Goal: Task Accomplishment & Management: Manage account settings

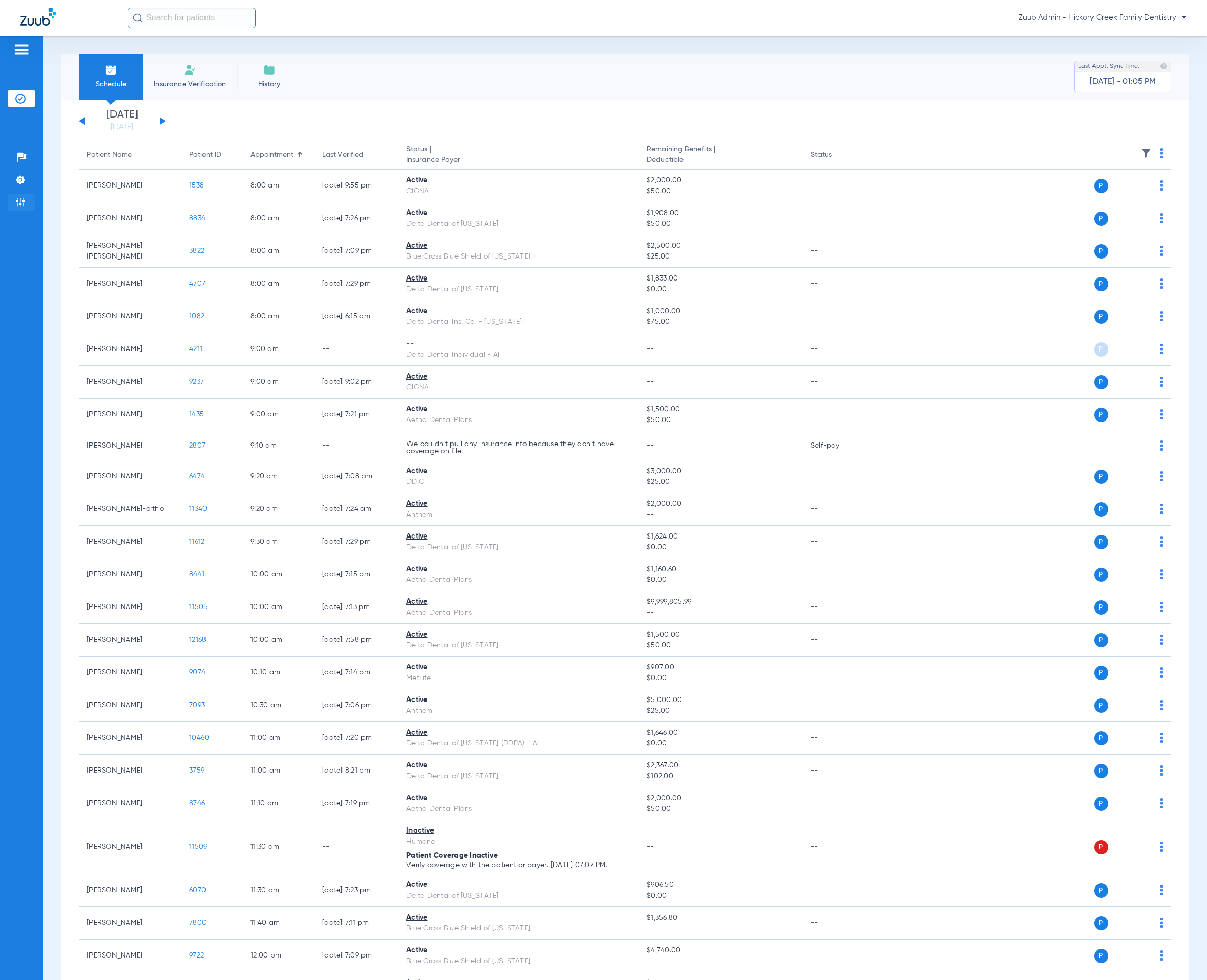
click at [19, 207] on li "Admin" at bounding box center [21, 202] width 28 height 18
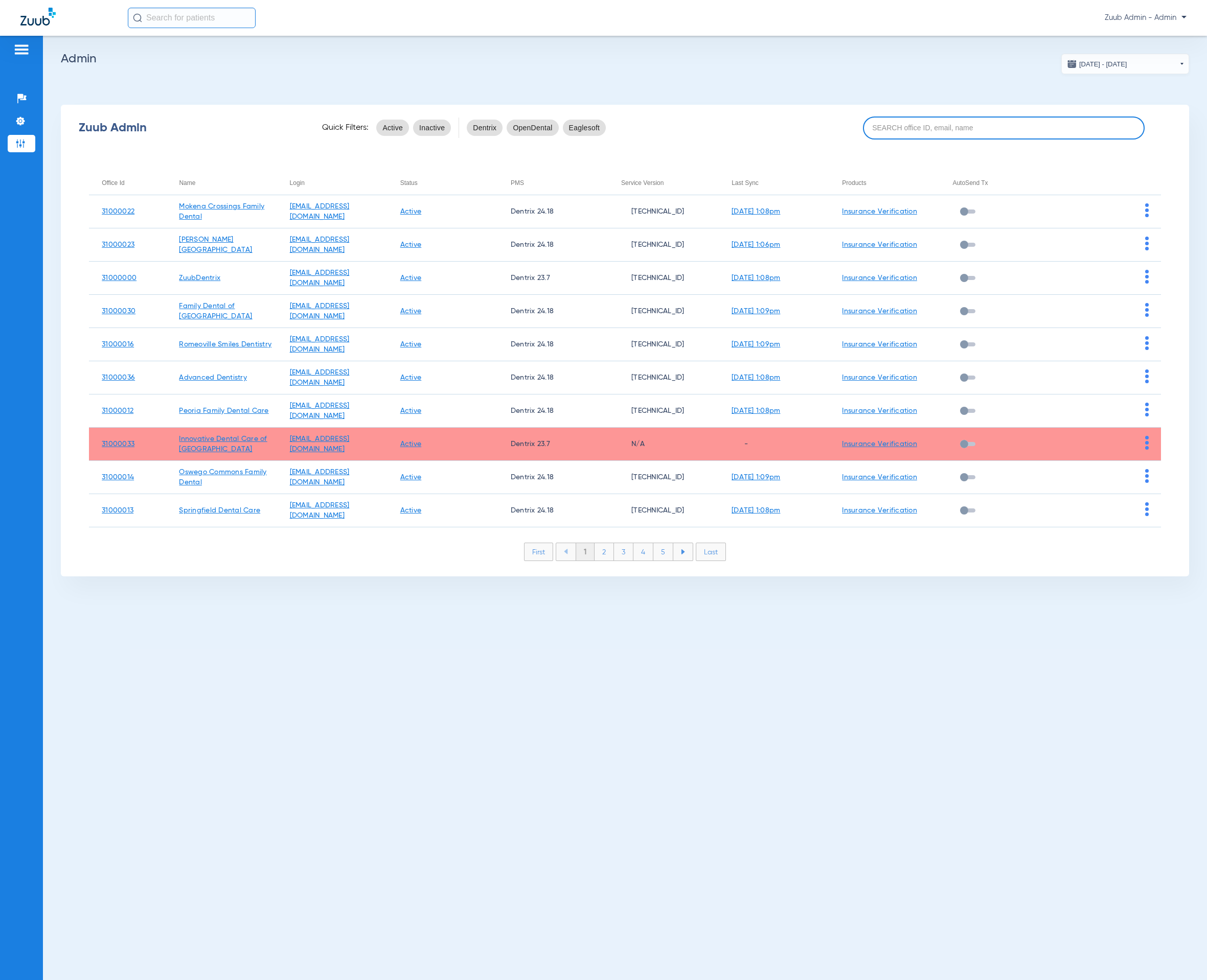
click at [942, 136] on input at bounding box center [1004, 127] width 282 height 23
paste input "31000023"
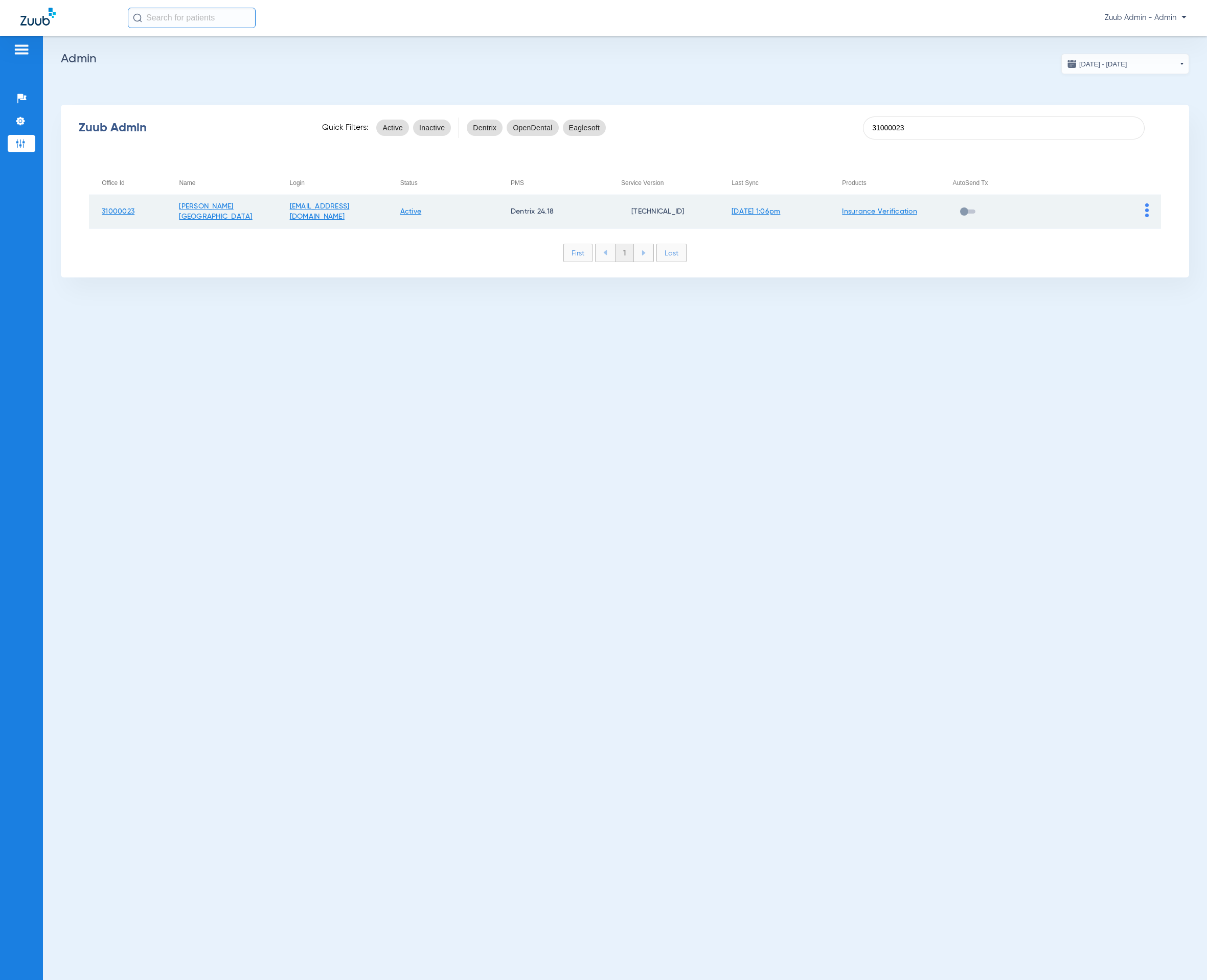
type input "31000023"
click at [1145, 212] on img at bounding box center [1146, 210] width 3 height 13
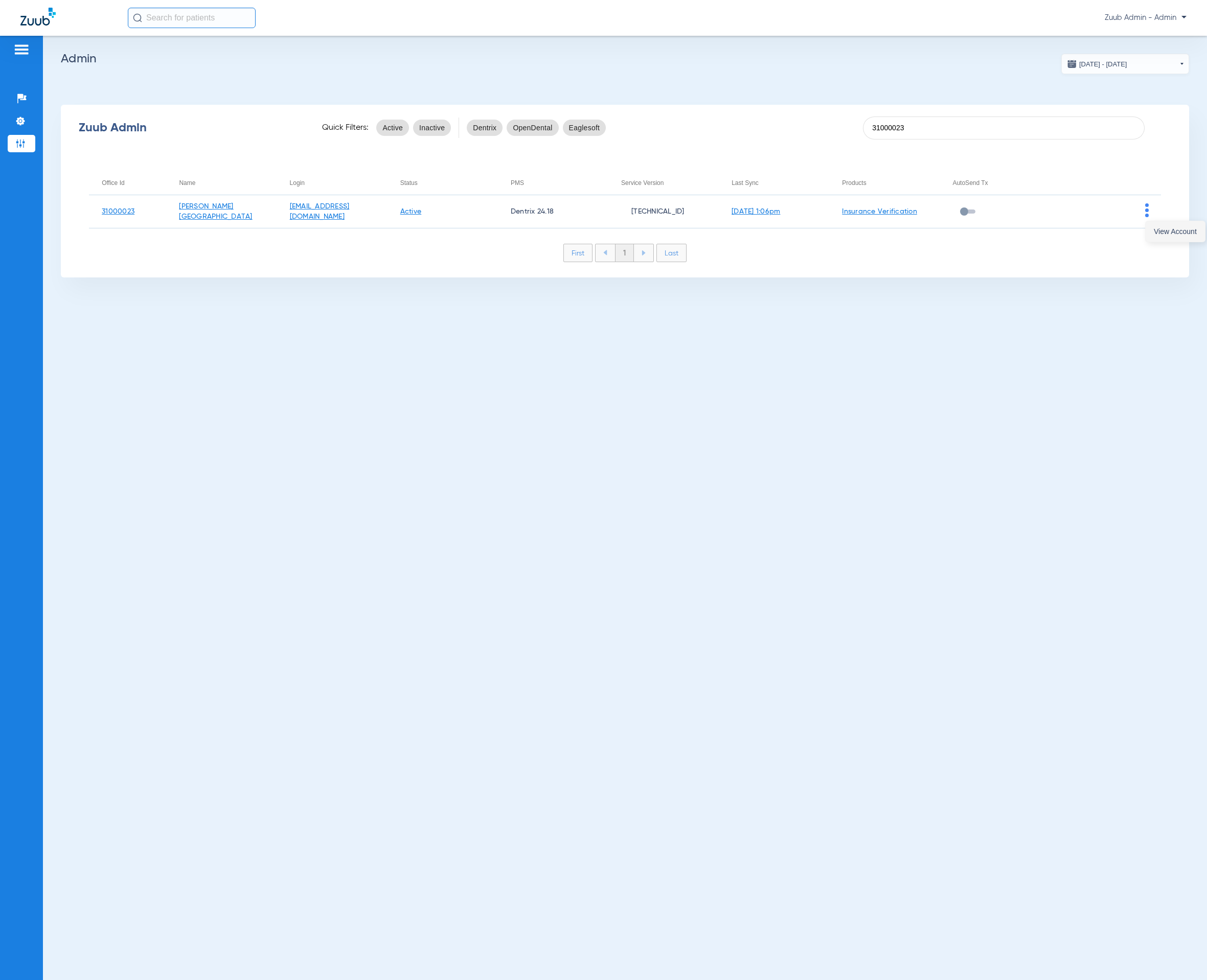
click at [1147, 224] on button "View Account" at bounding box center [1175, 232] width 59 height 20
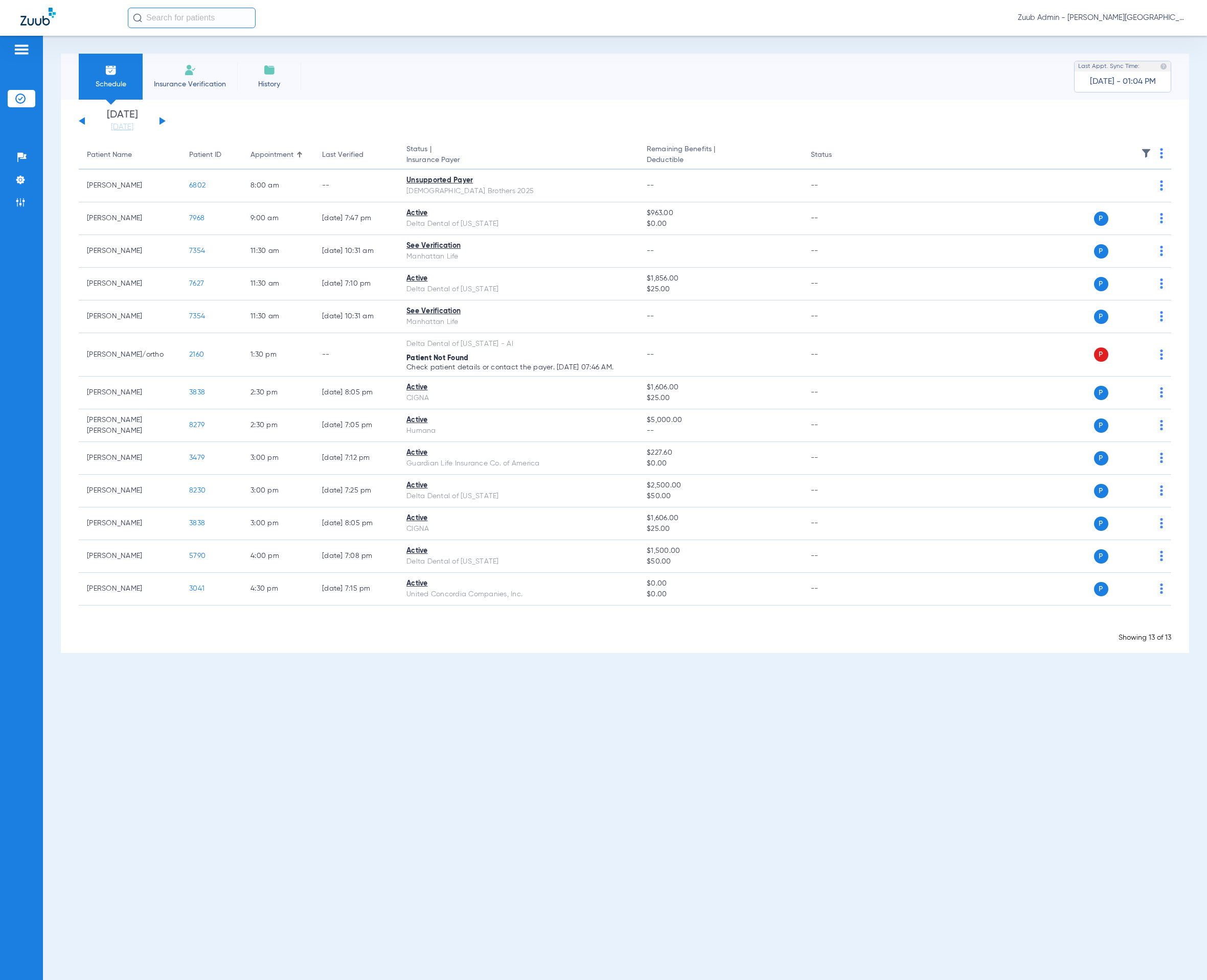
click at [215, 21] on input "text" at bounding box center [192, 18] width 128 height 20
type input "2"
click at [212, 58] on td "3929" at bounding box center [223, 54] width 23 height 14
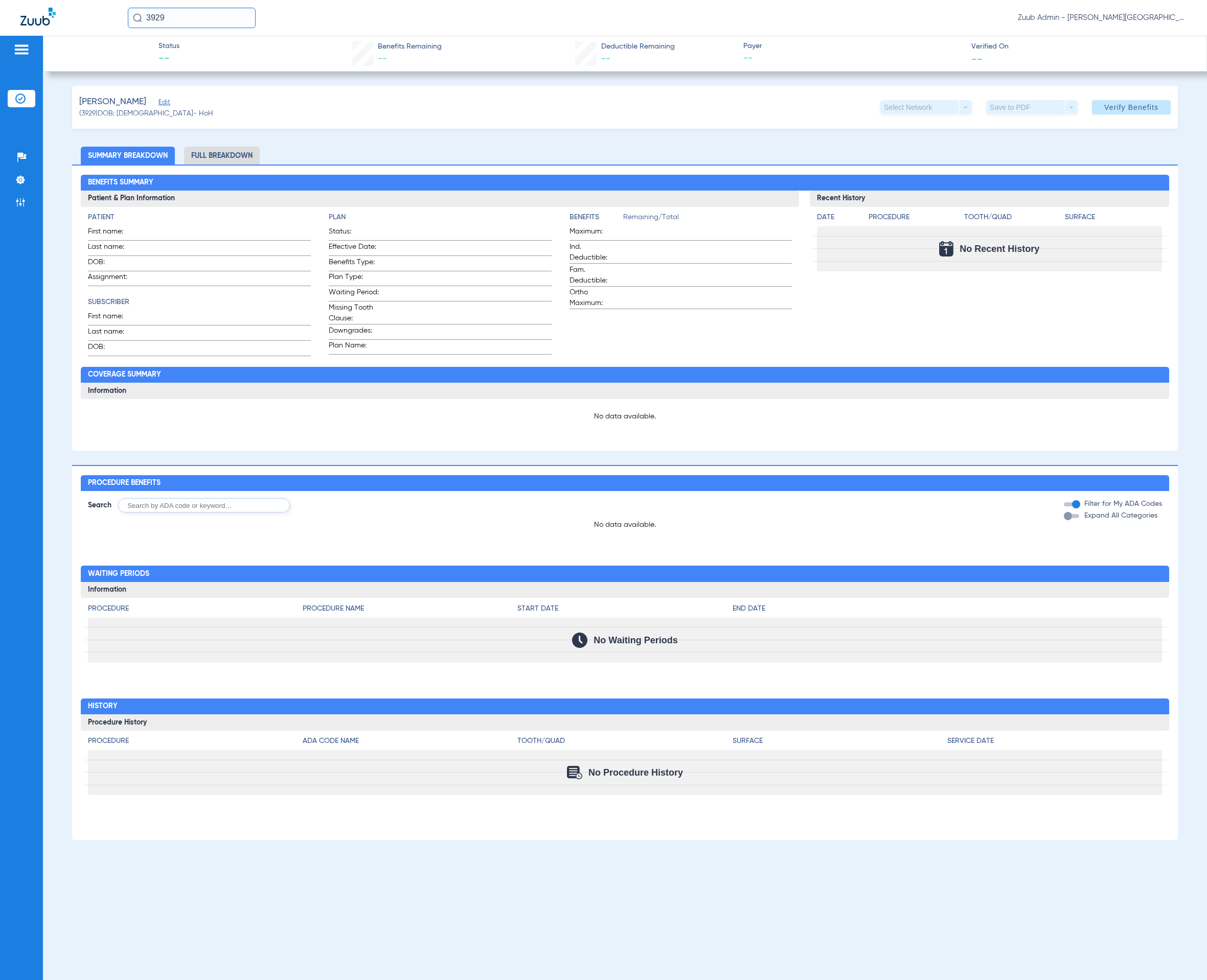
click at [168, 100] on span "Edit" at bounding box center [163, 104] width 9 height 10
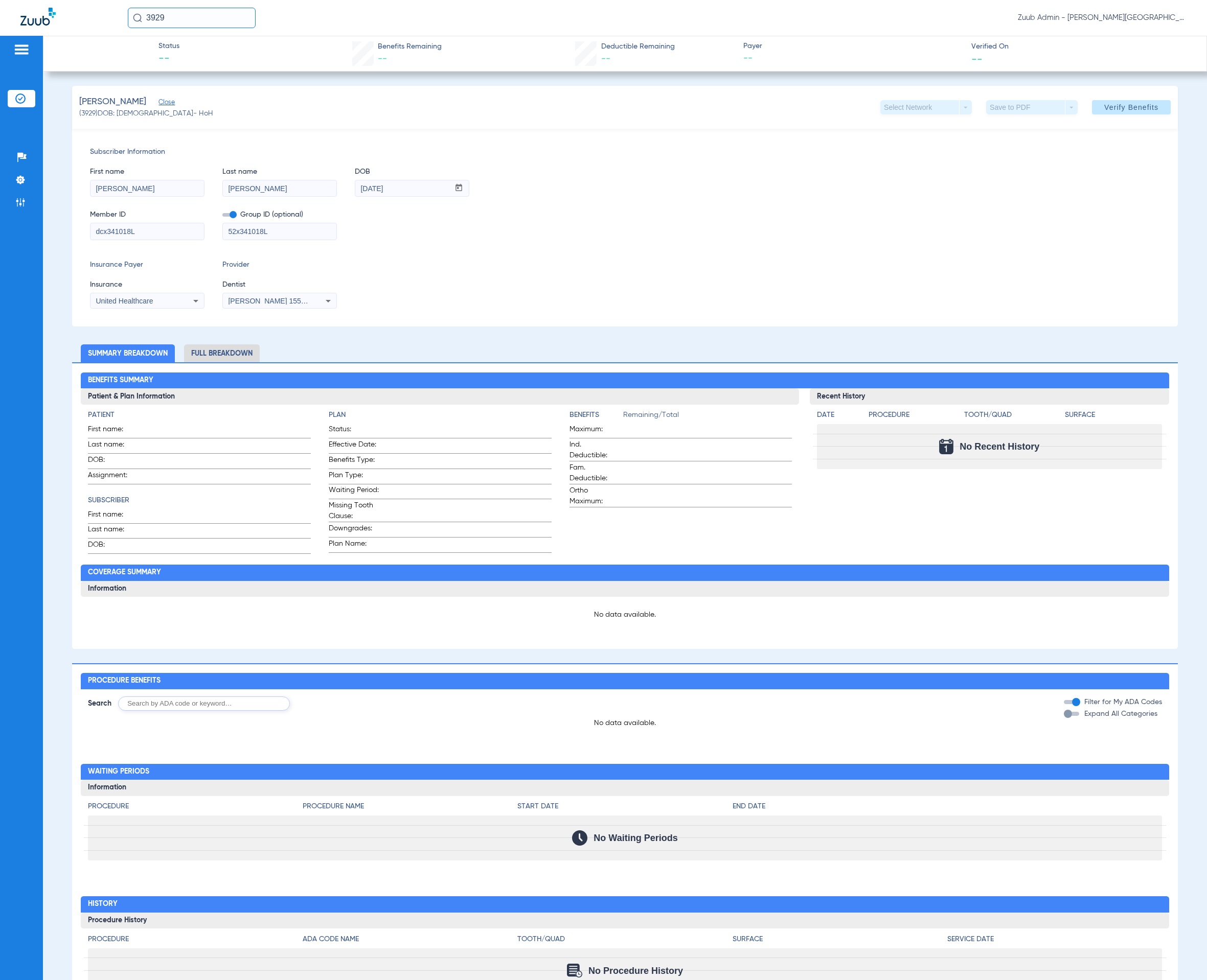
click at [28, 94] on li "Insurance Verification" at bounding box center [21, 99] width 28 height 18
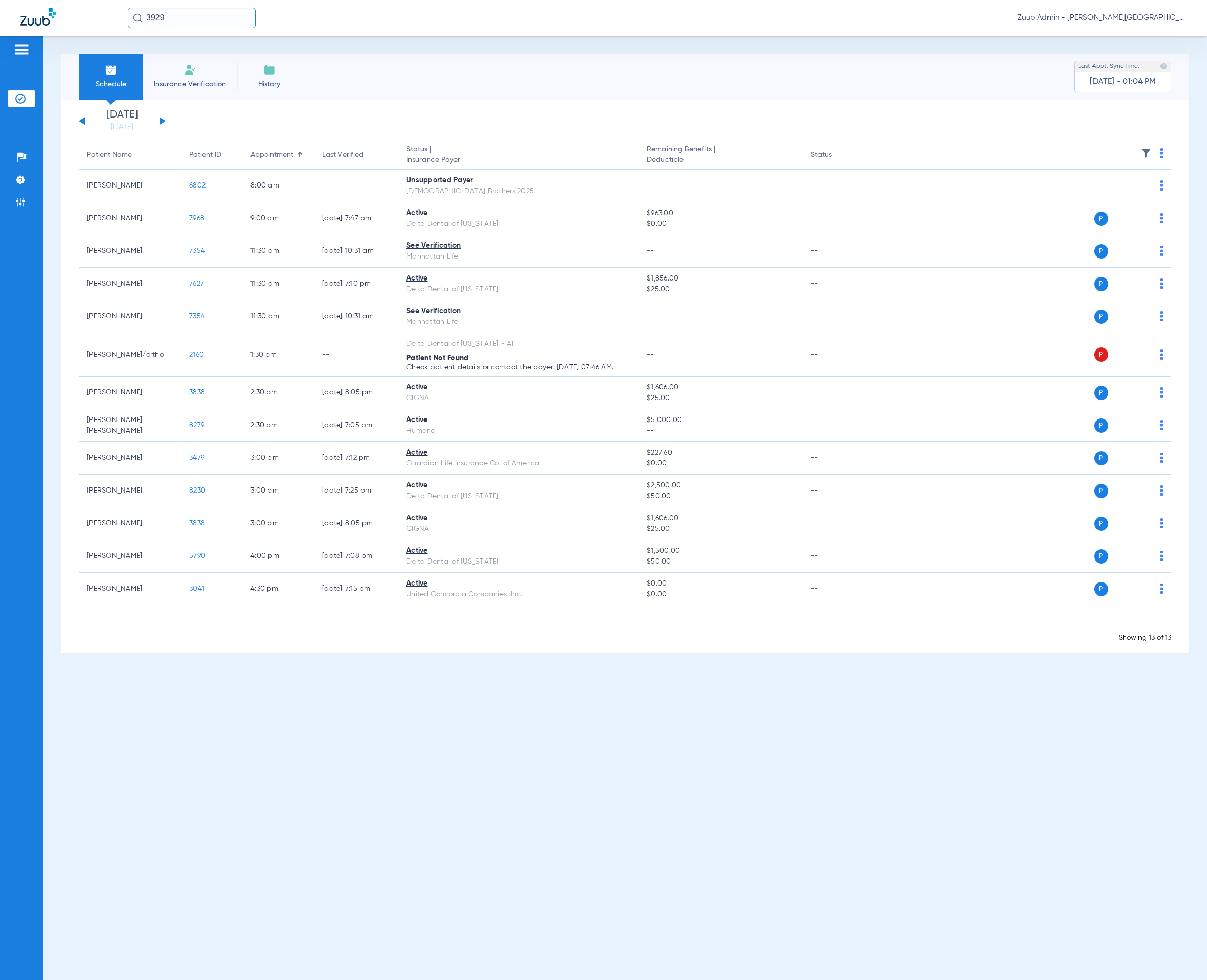
click at [215, 25] on input "3929" at bounding box center [192, 18] width 128 height 20
click at [210, 15] on input "Camella" at bounding box center [192, 18] width 128 height 20
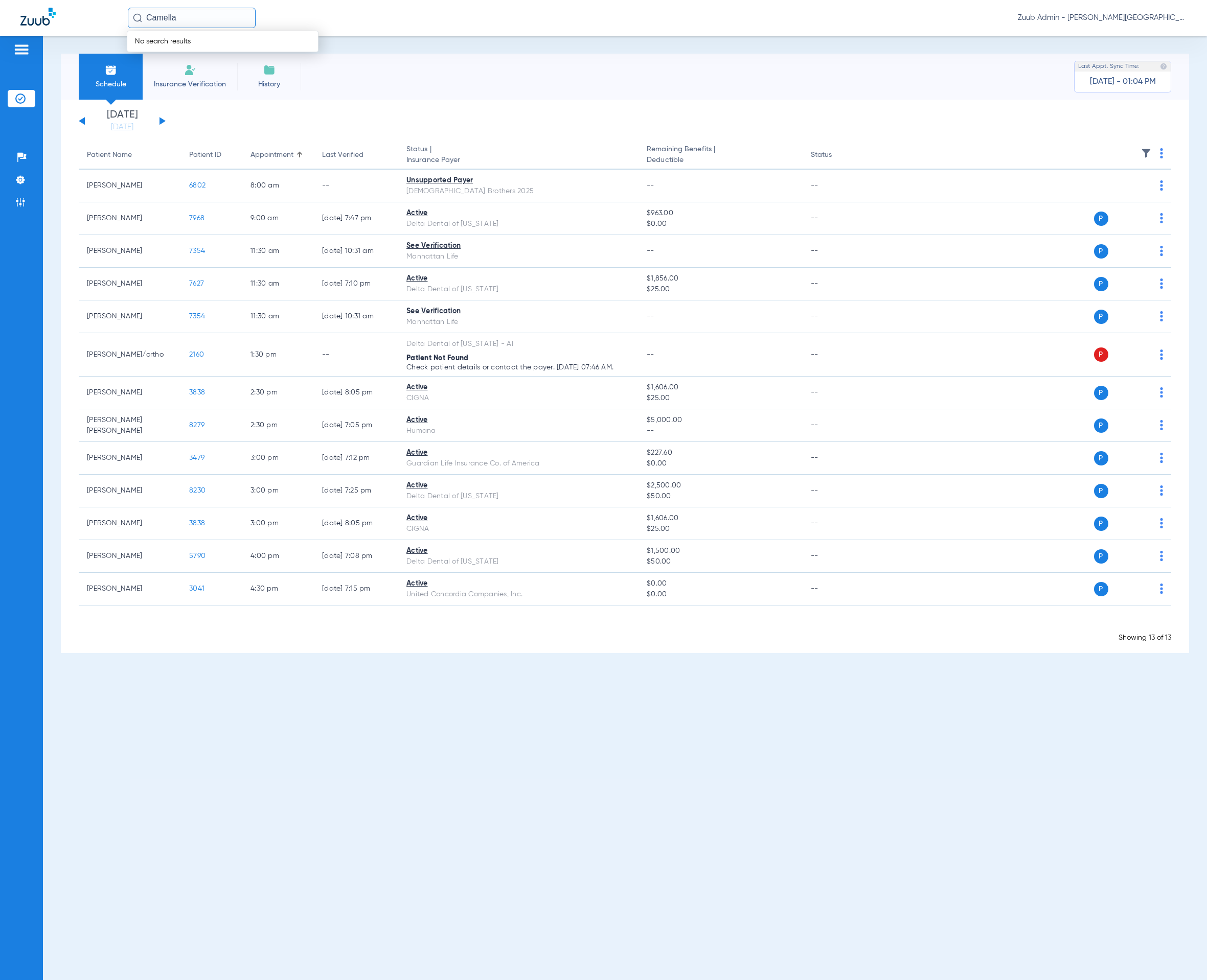
click at [210, 15] on input "Camella" at bounding box center [192, 18] width 128 height 20
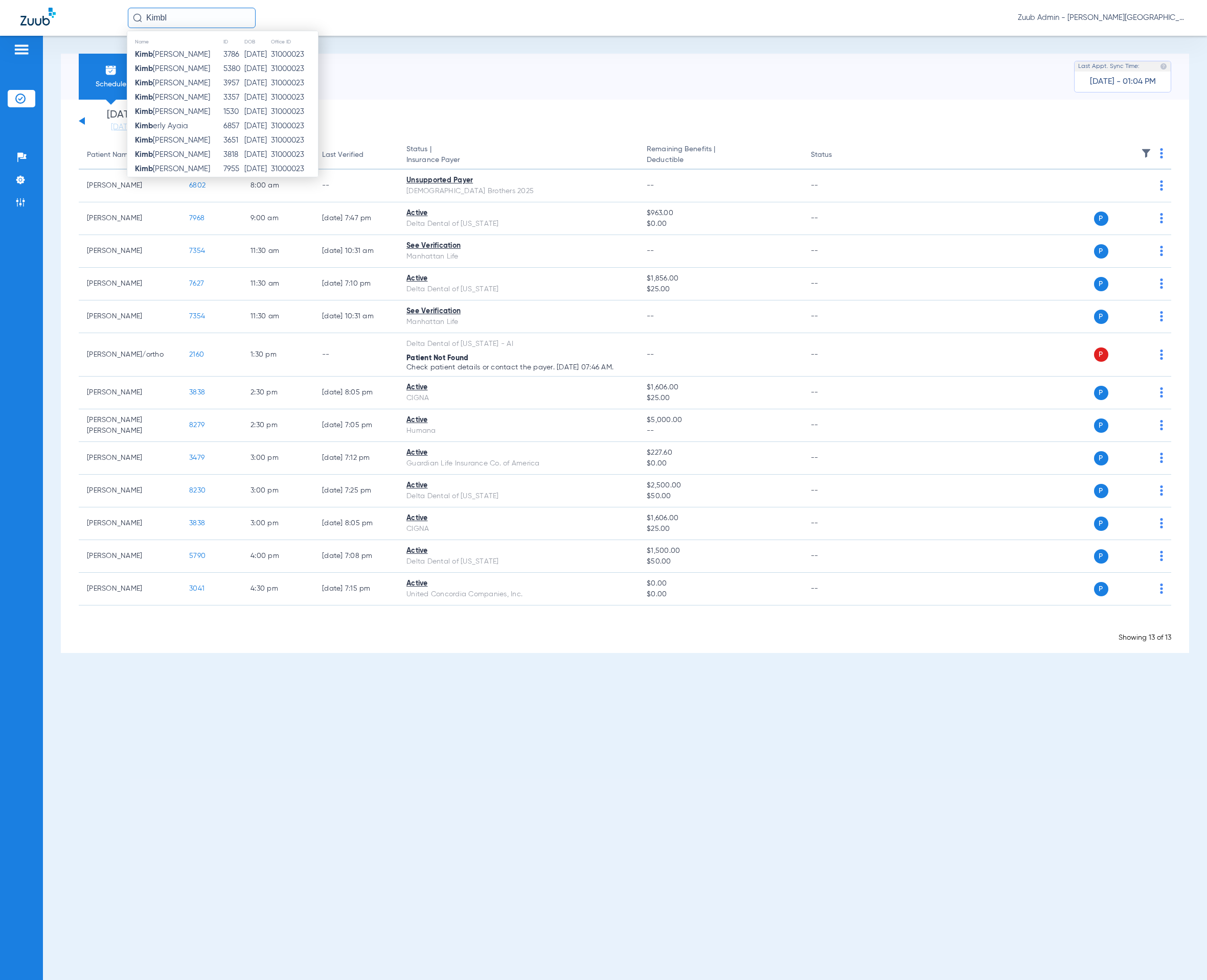
type input "[PERSON_NAME]"
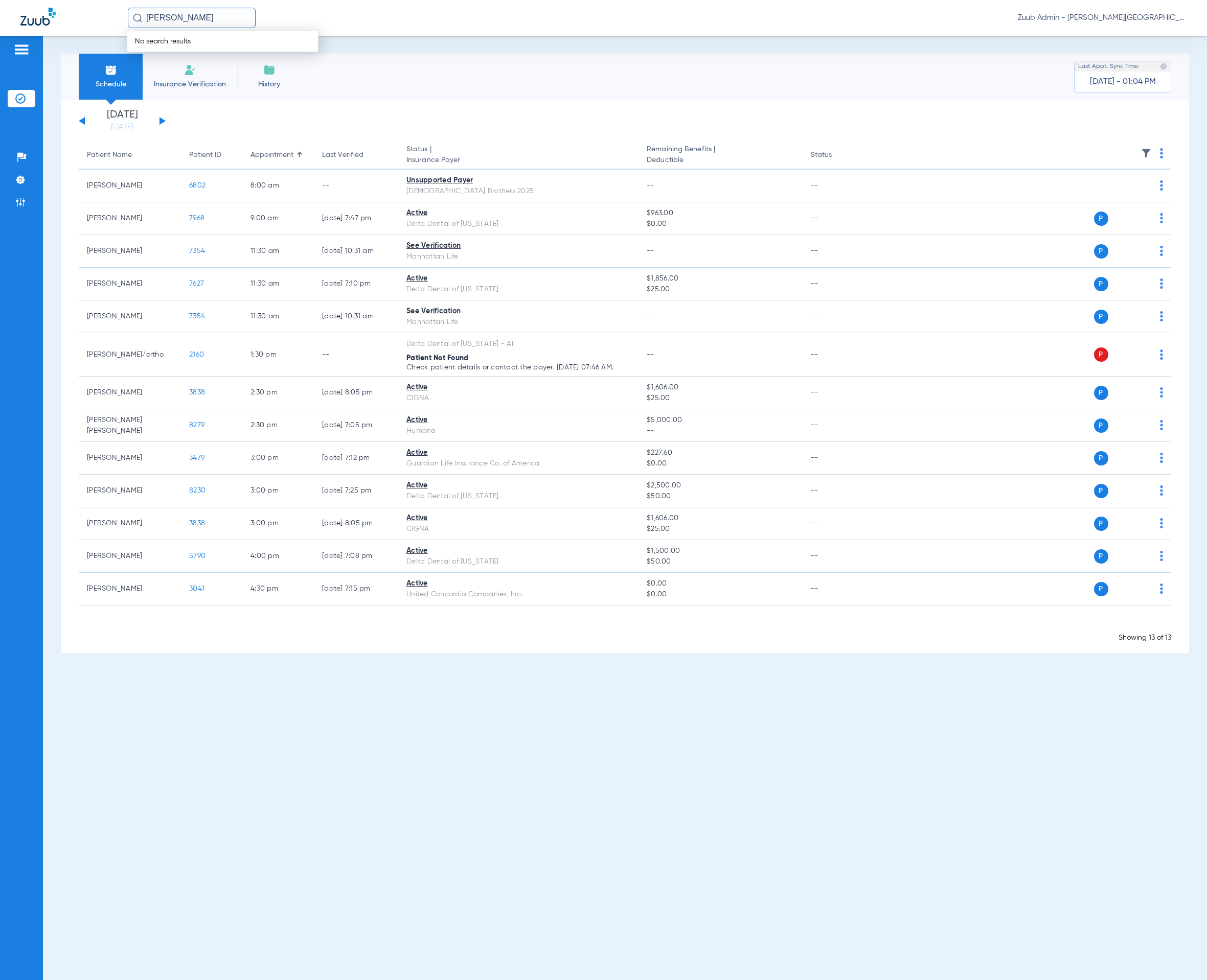
drag, startPoint x: 210, startPoint y: 16, endPoint x: 131, endPoint y: 11, distance: 79.2
click at [131, 11] on input "[PERSON_NAME]" at bounding box center [192, 18] width 128 height 20
click at [23, 193] on ul "Help Center Settings Admin" at bounding box center [21, 185] width 28 height 72
click at [89, 115] on div "[DATE] [DATE] [DATE] [DATE] [DATE] [DATE] [DATE] [DATE] [DATE] [DATE] [DATE] [D…" at bounding box center [121, 120] width 87 height 23
click at [83, 117] on div "[DATE] [DATE] [DATE] [DATE] [DATE] [DATE] [DATE] [DATE] [DATE] [DATE] [DATE] [D…" at bounding box center [121, 120] width 87 height 23
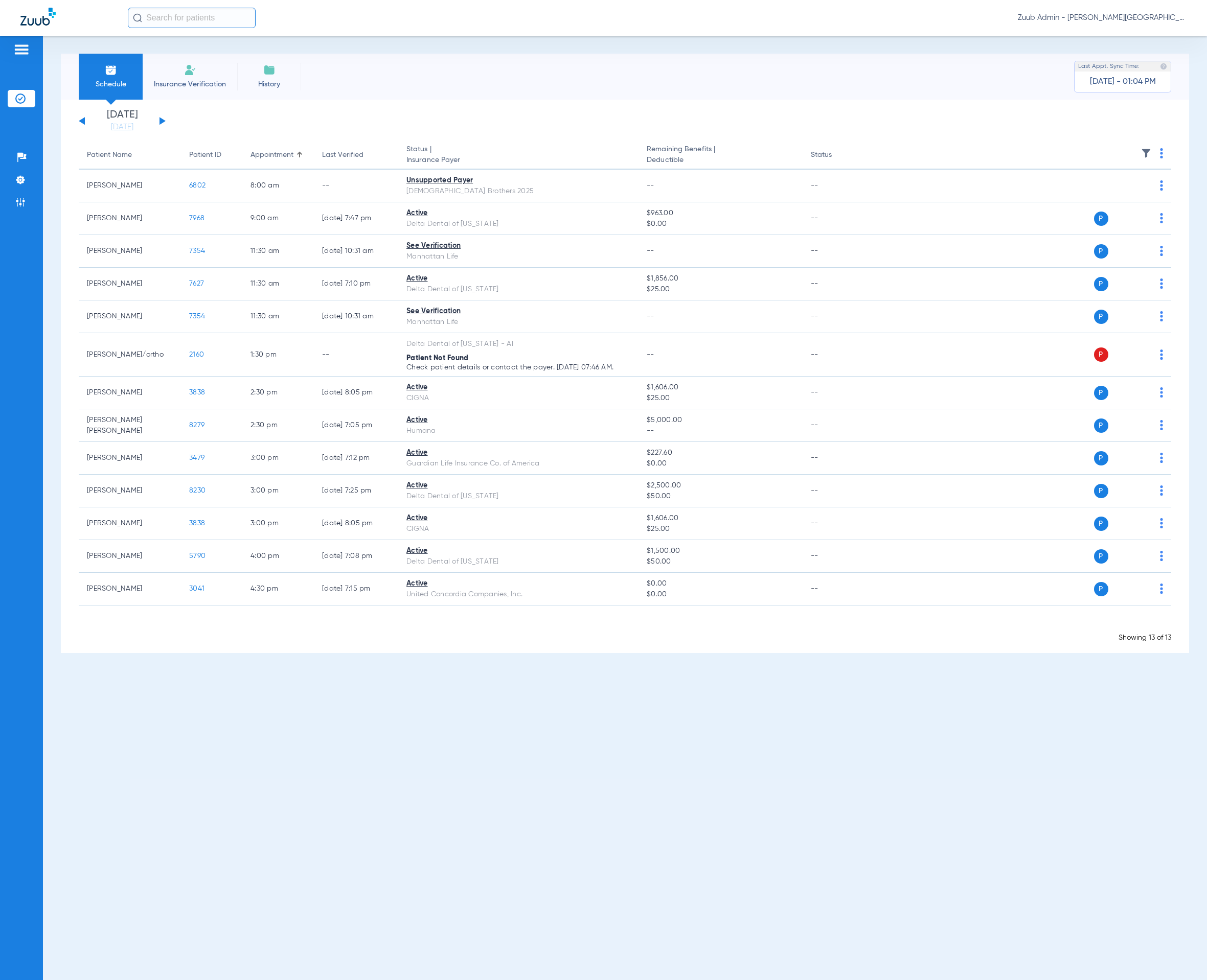
click at [83, 119] on button at bounding box center [81, 120] width 6 height 8
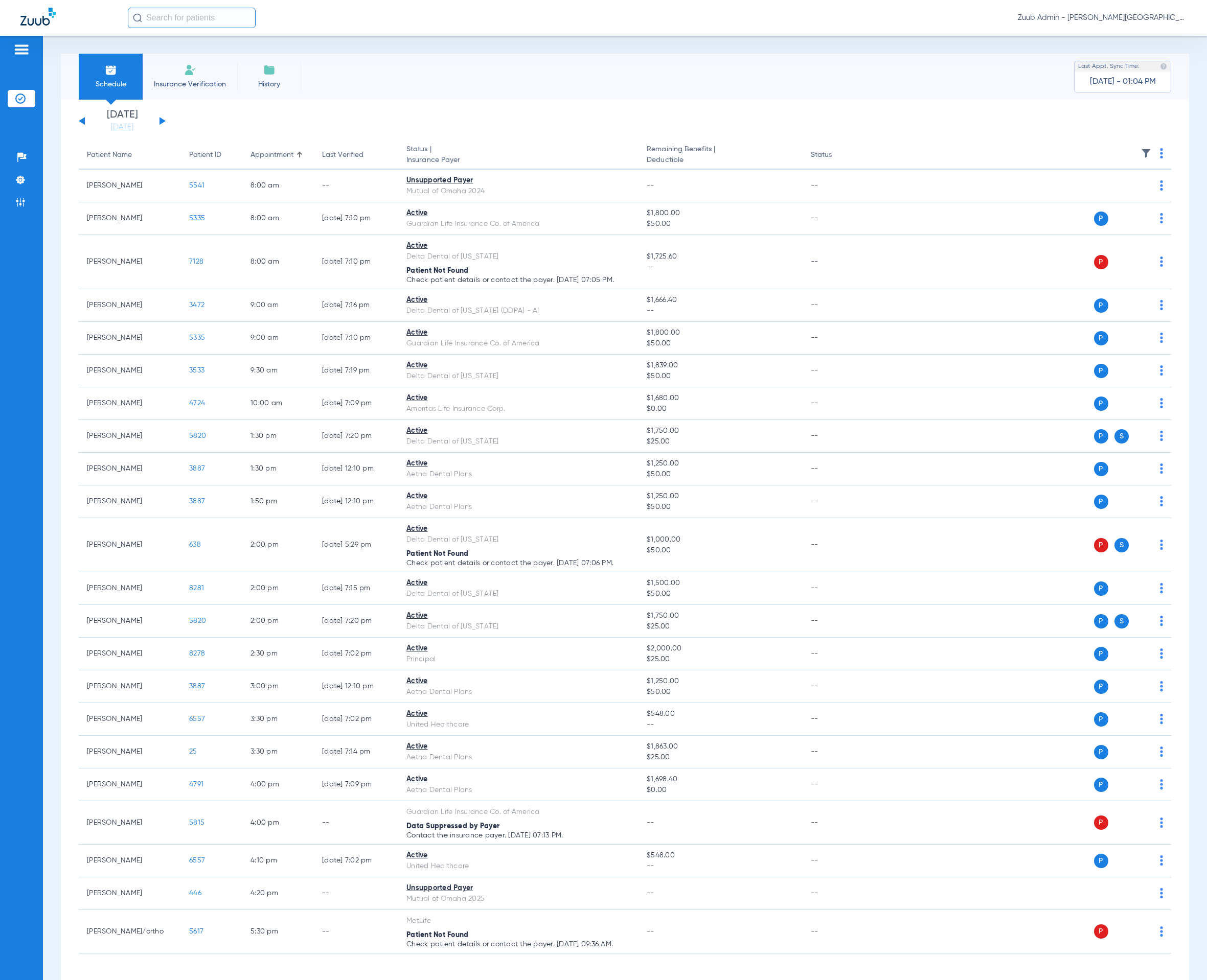
click at [1140, 151] on img at bounding box center [1145, 153] width 10 height 10
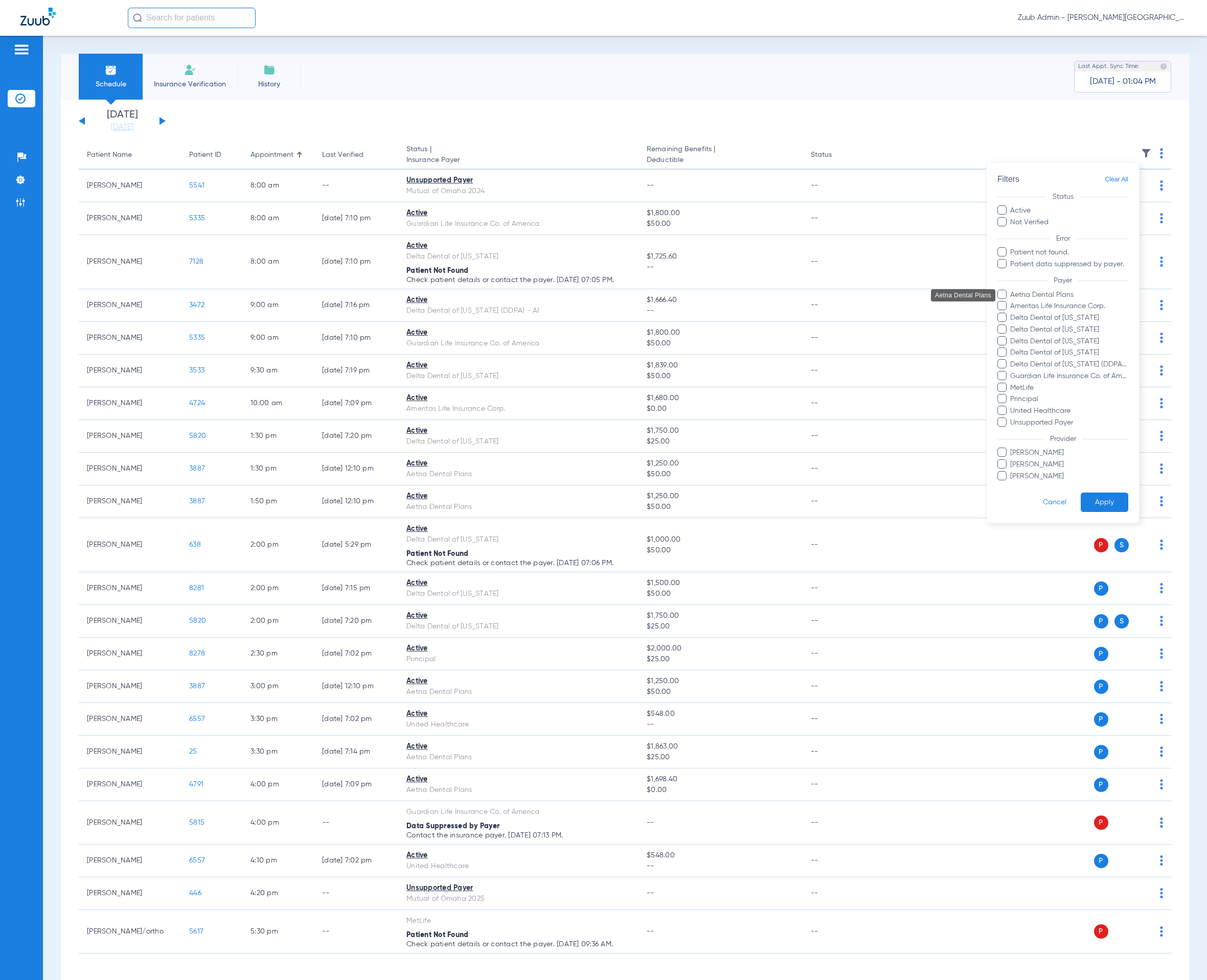
click at [1054, 294] on span "Aetna Dental Plans" at bounding box center [1069, 295] width 119 height 11
click at [1012, 302] on input "Aetna Dental Plans" at bounding box center [1012, 302] width 0 height 0
click at [1113, 504] on button "Apply" at bounding box center [1104, 503] width 47 height 20
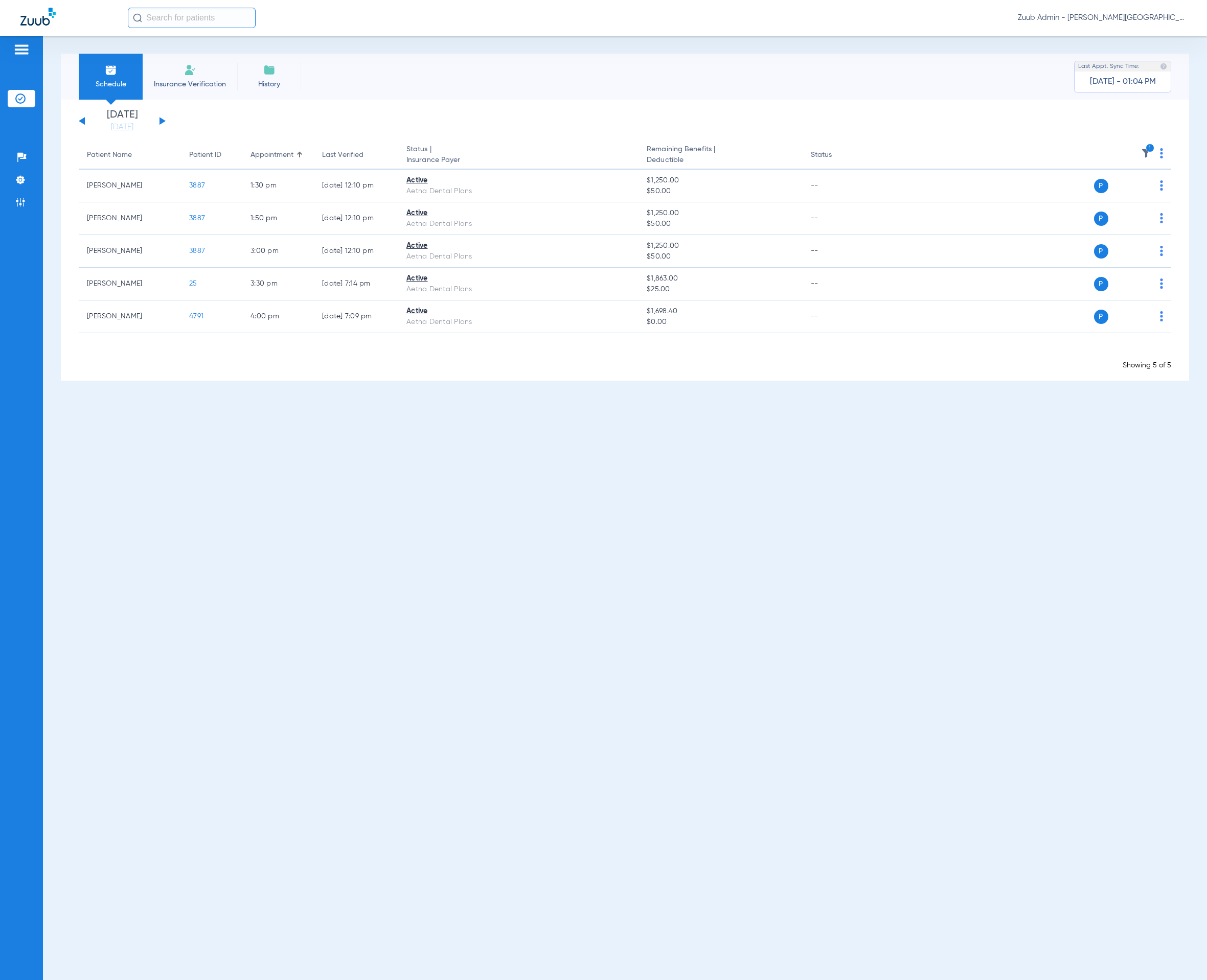
click at [163, 119] on div "[DATE] [DATE] [DATE] [DATE] [DATE] [DATE] [DATE] [DATE] [DATE] [DATE] [DATE] [D…" at bounding box center [121, 120] width 87 height 23
click at [160, 119] on button at bounding box center [162, 120] width 6 height 8
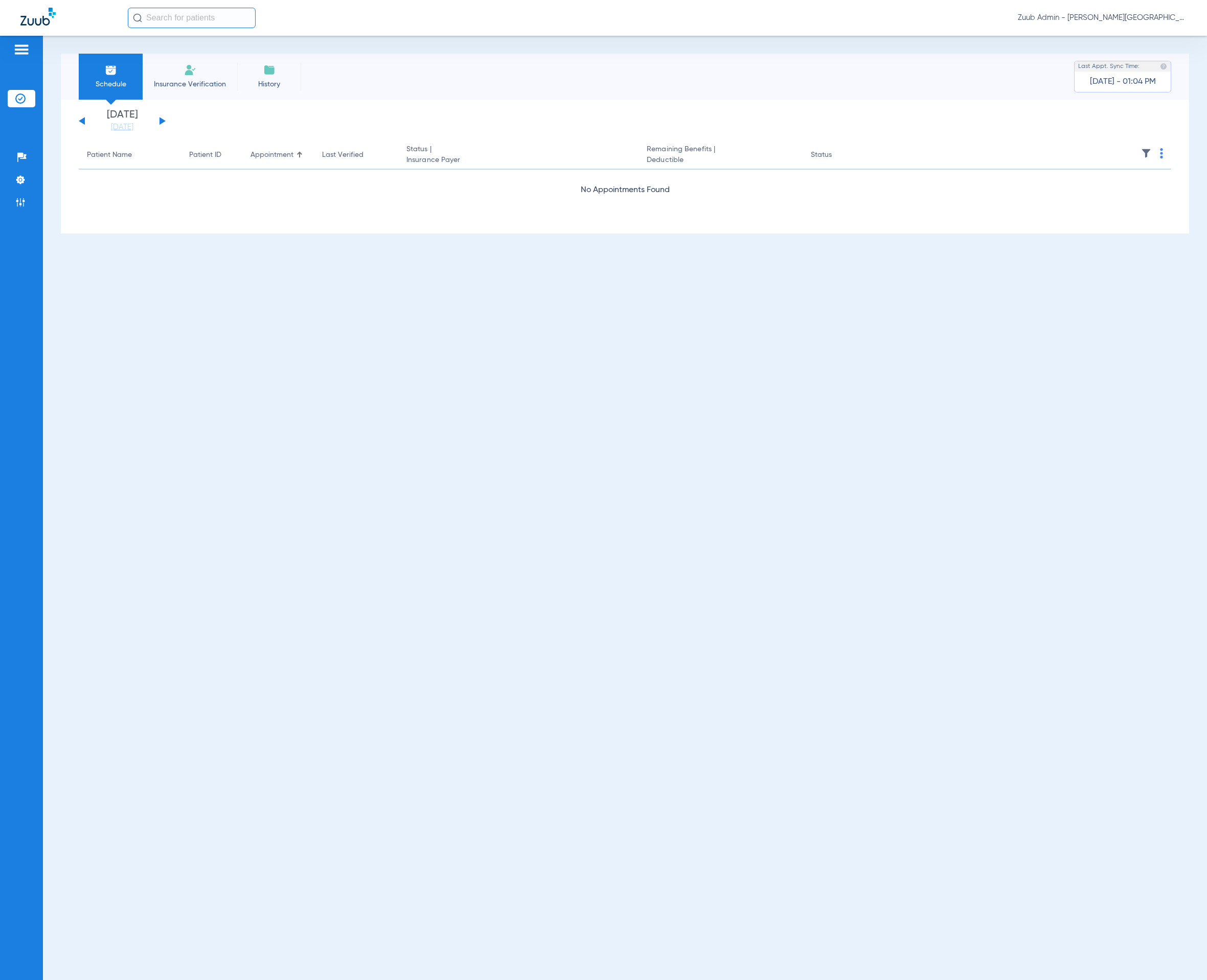
click at [160, 119] on button at bounding box center [162, 120] width 6 height 8
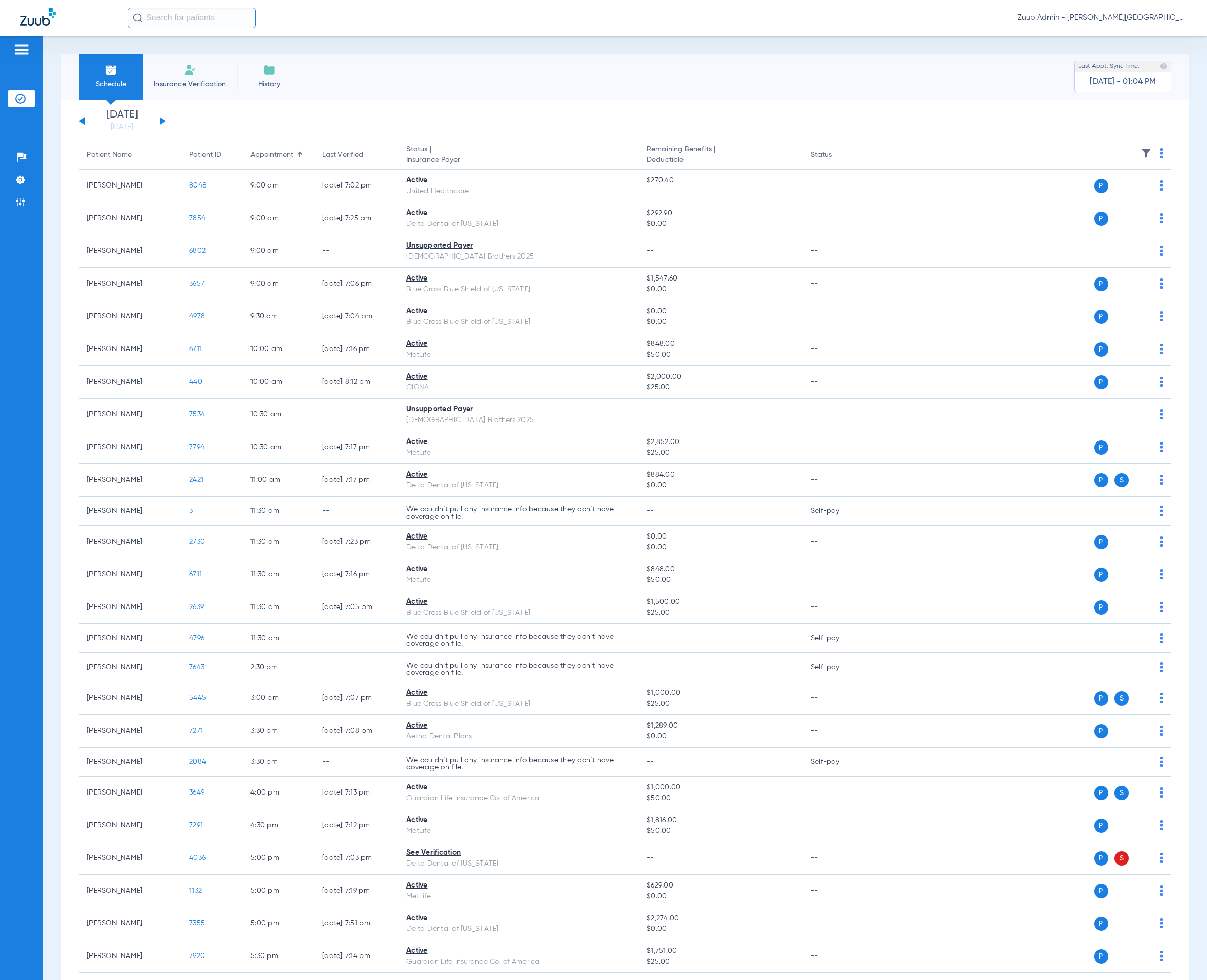
click at [1140, 153] on img at bounding box center [1145, 153] width 10 height 10
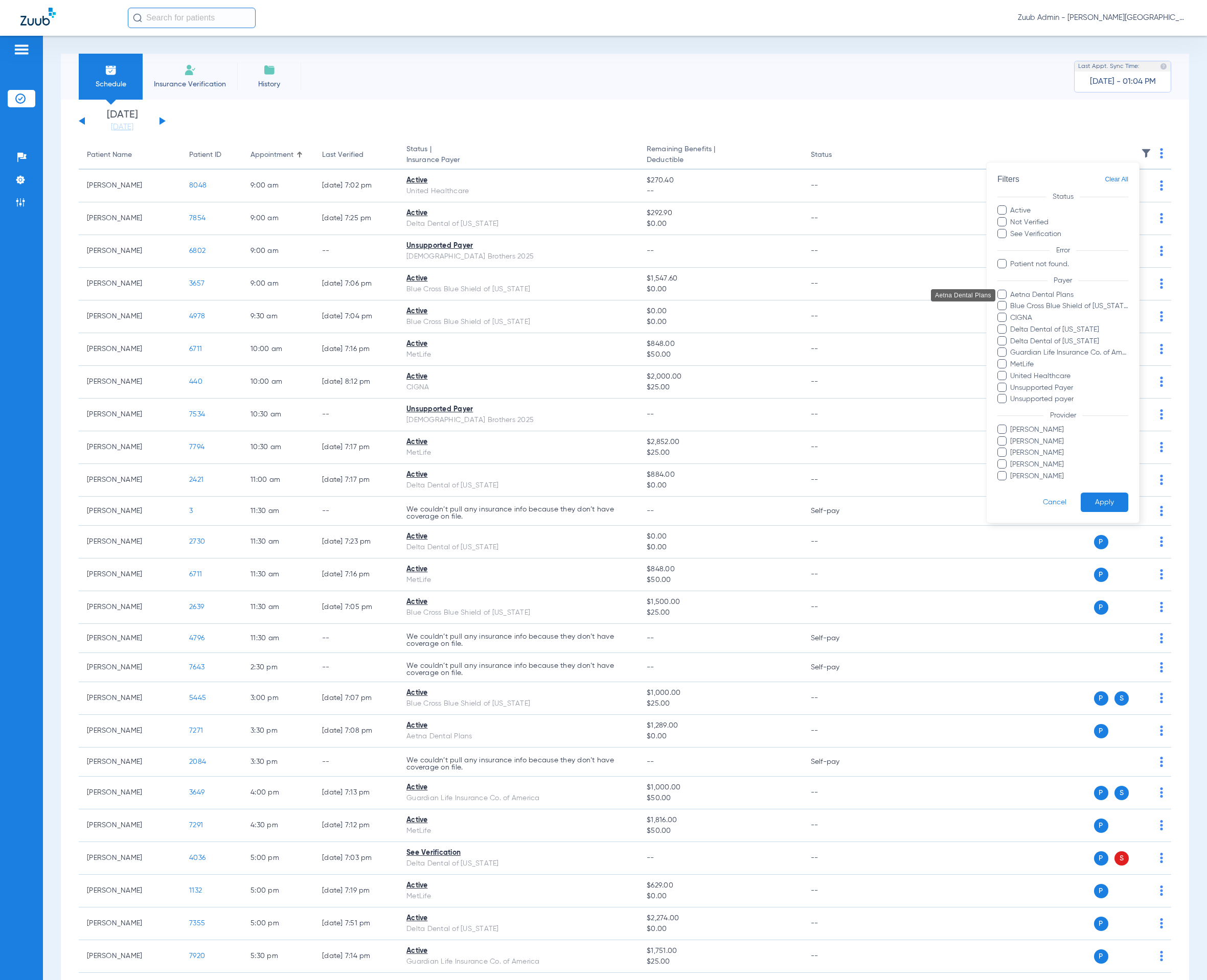
click at [1067, 290] on span "Aetna Dental Plans" at bounding box center [1069, 295] width 119 height 11
click at [1012, 302] on input "Aetna Dental Plans" at bounding box center [1012, 302] width 0 height 0
click at [1118, 498] on button "Apply" at bounding box center [1104, 503] width 47 height 20
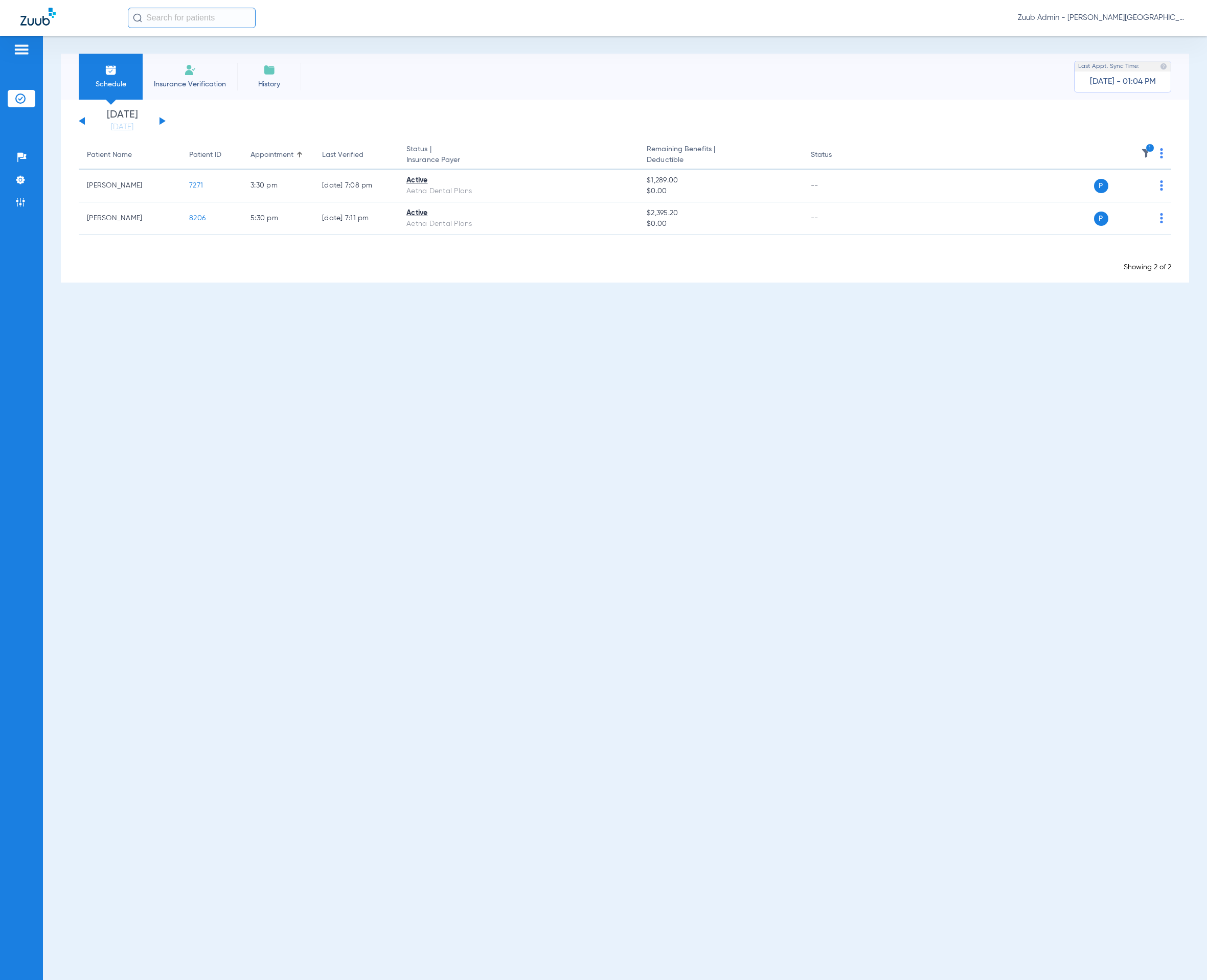
click at [211, 24] on input "text" at bounding box center [192, 18] width 128 height 20
type input "3929"
click at [162, 112] on div "[DATE] [DATE] [DATE] [DATE] [DATE] [DATE] [DATE] [DATE] [DATE] [DATE] [DATE] [D…" at bounding box center [121, 120] width 87 height 23
click at [162, 120] on button at bounding box center [162, 120] width 6 height 8
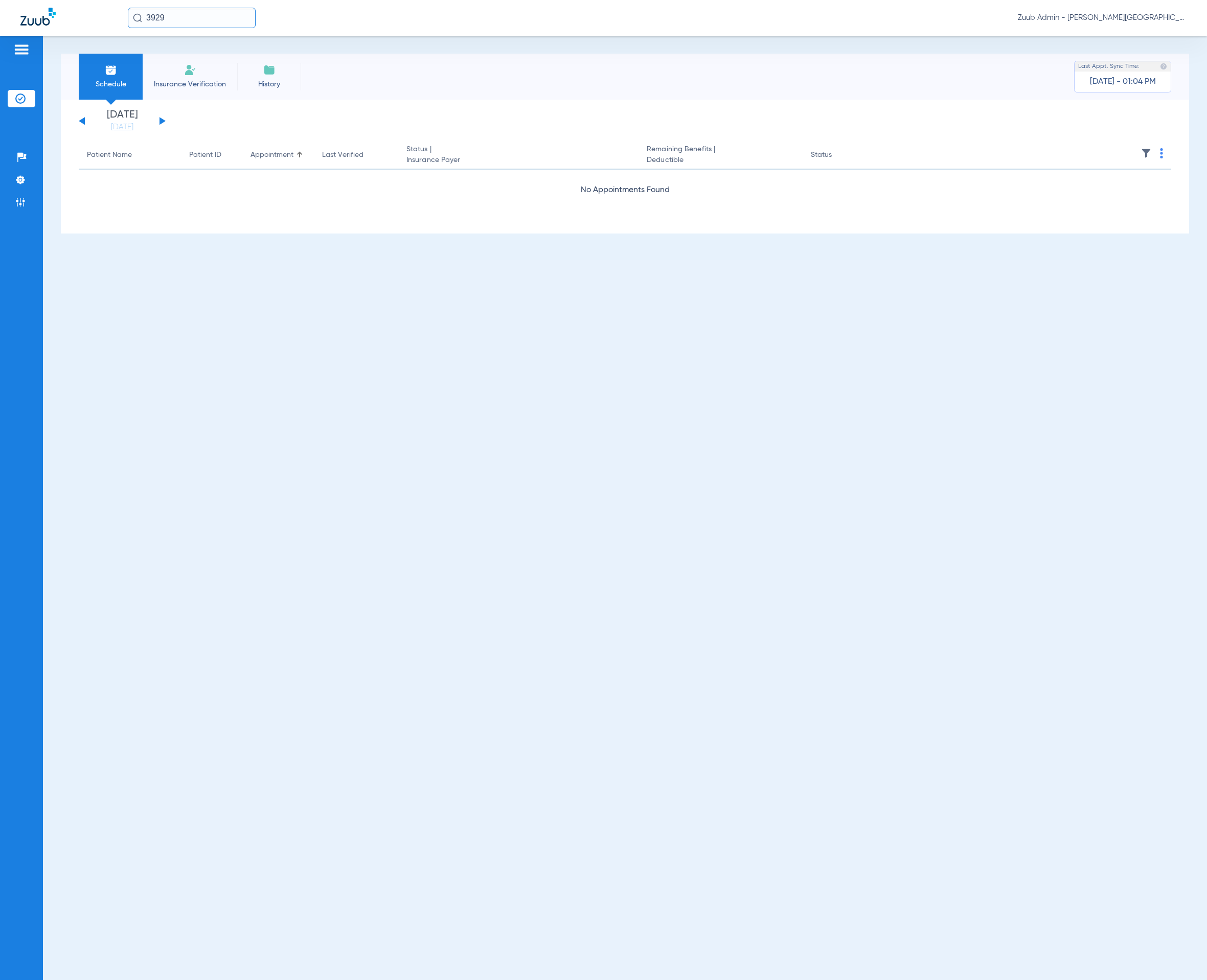
click at [1143, 158] on span at bounding box center [1145, 156] width 10 height 7
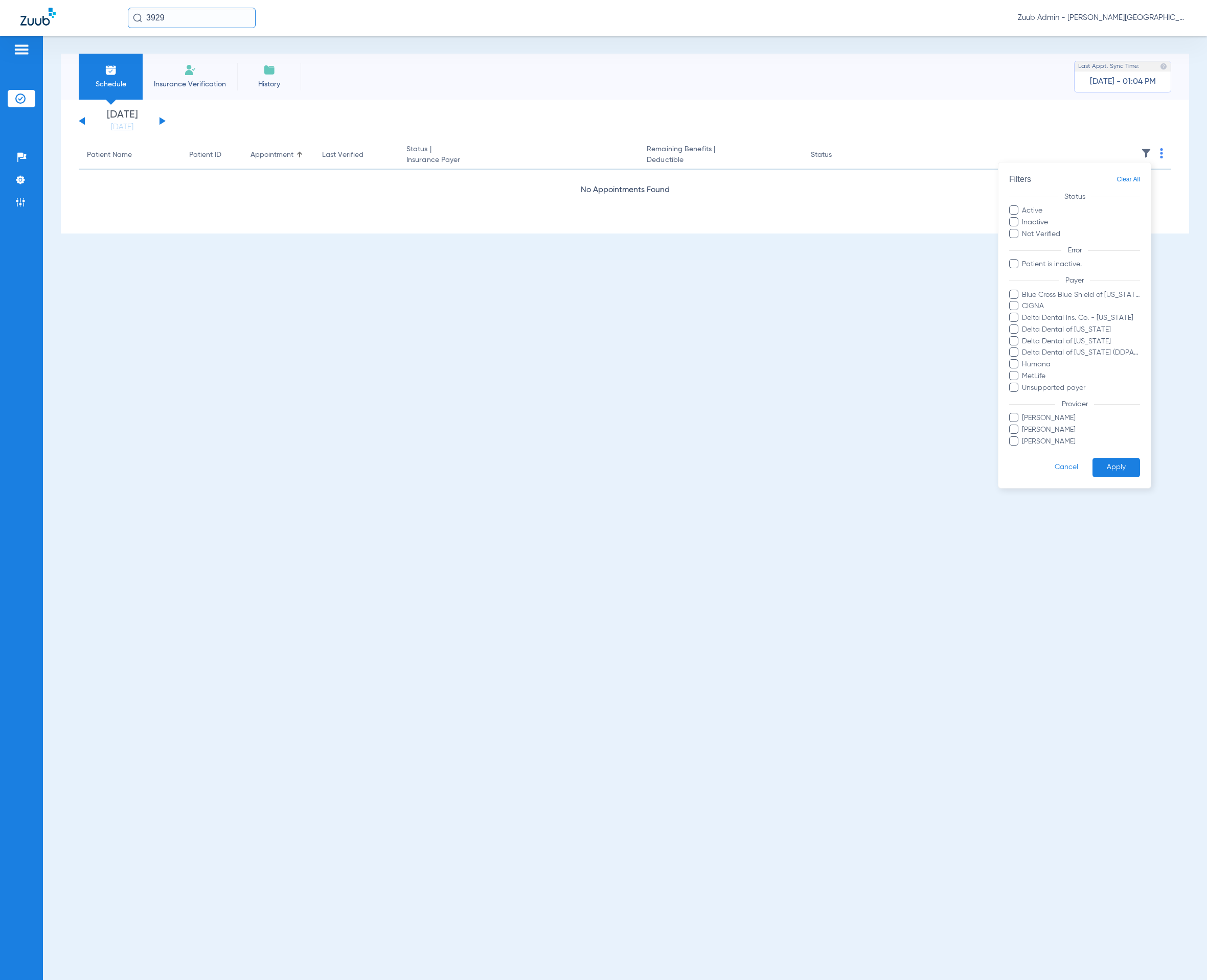
click at [362, 134] on div at bounding box center [604, 490] width 1207 height 980
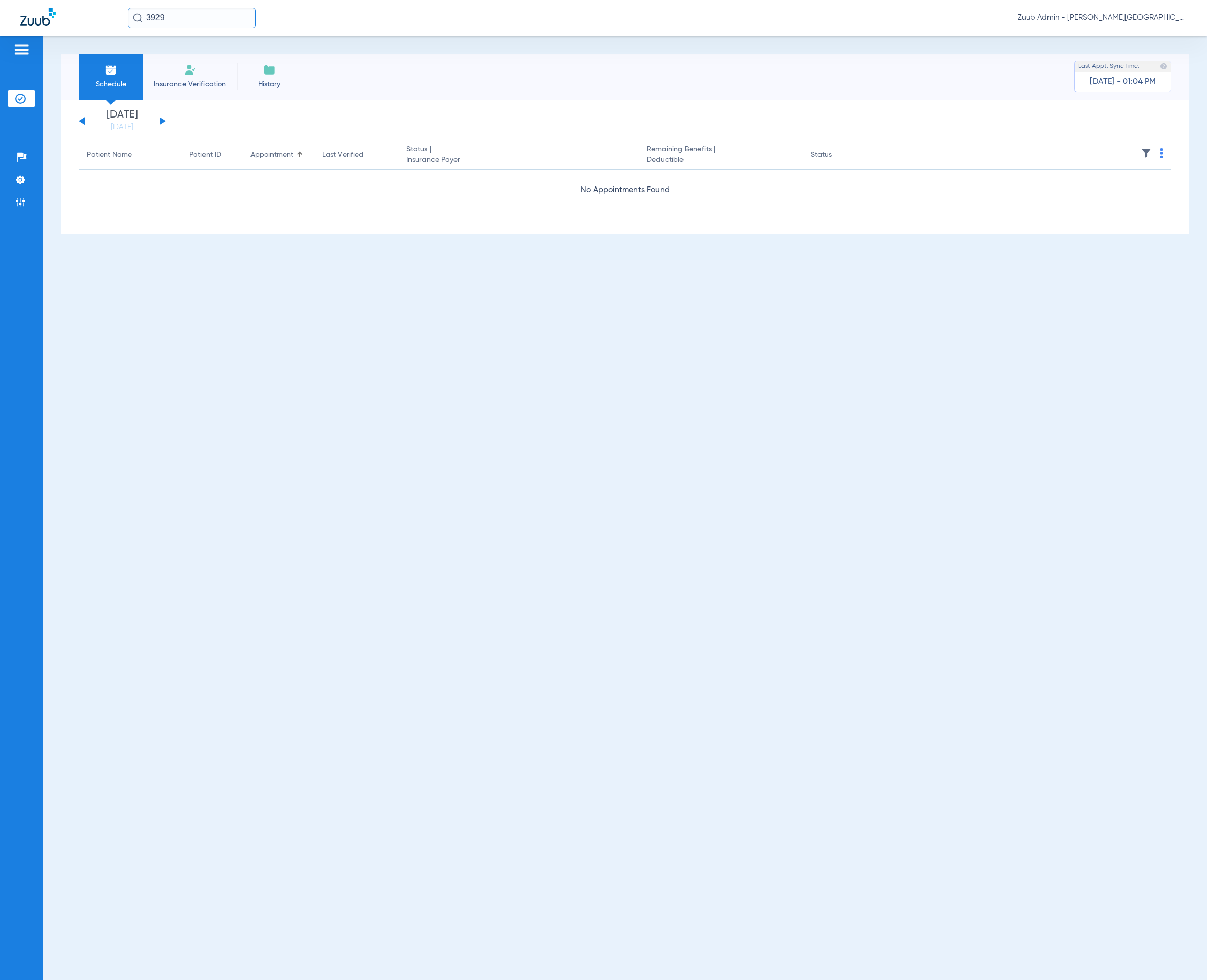
click at [158, 117] on div "[DATE] [DATE] [DATE] [DATE] [DATE] [DATE] [DATE] [DATE] [DATE] [DATE] [DATE] [D…" at bounding box center [121, 120] width 87 height 23
click at [161, 120] on button at bounding box center [162, 120] width 6 height 8
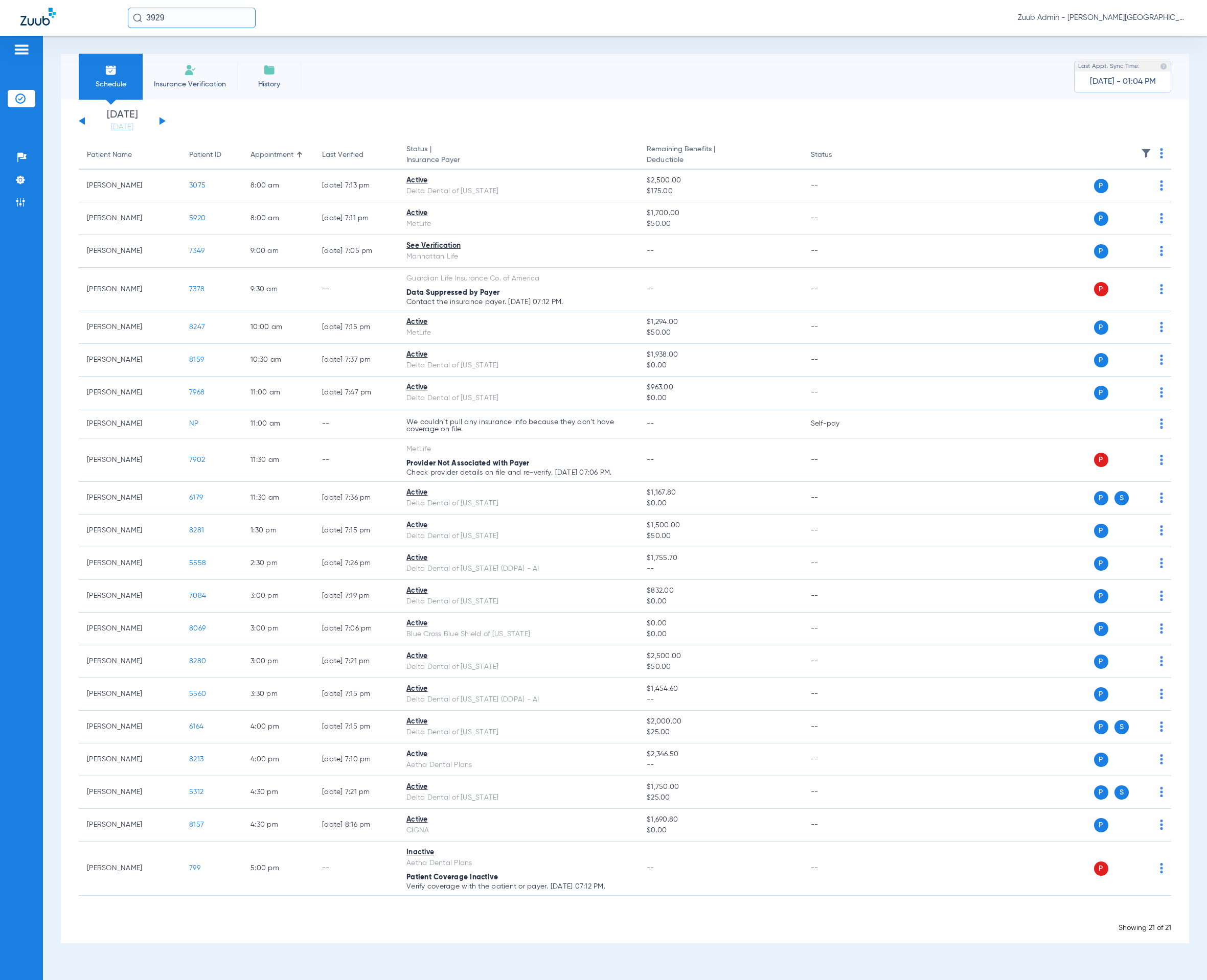
click at [1142, 154] on img at bounding box center [1145, 153] width 10 height 10
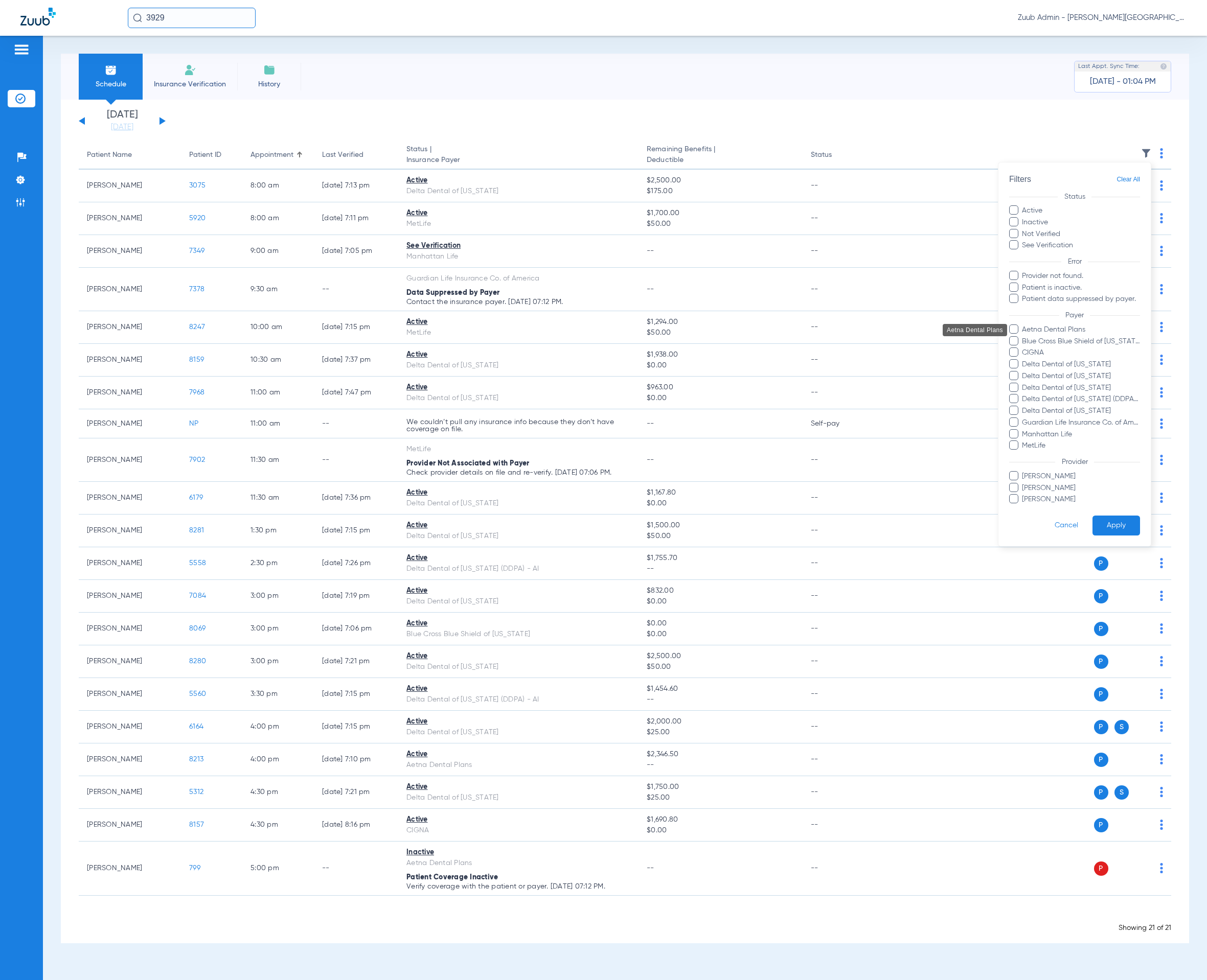
click at [1067, 325] on span "Aetna Dental Plans" at bounding box center [1081, 329] width 119 height 11
click at [1023, 337] on input "Aetna Dental Plans" at bounding box center [1023, 337] width 0 height 0
click at [1113, 525] on button "Apply" at bounding box center [1116, 526] width 47 height 20
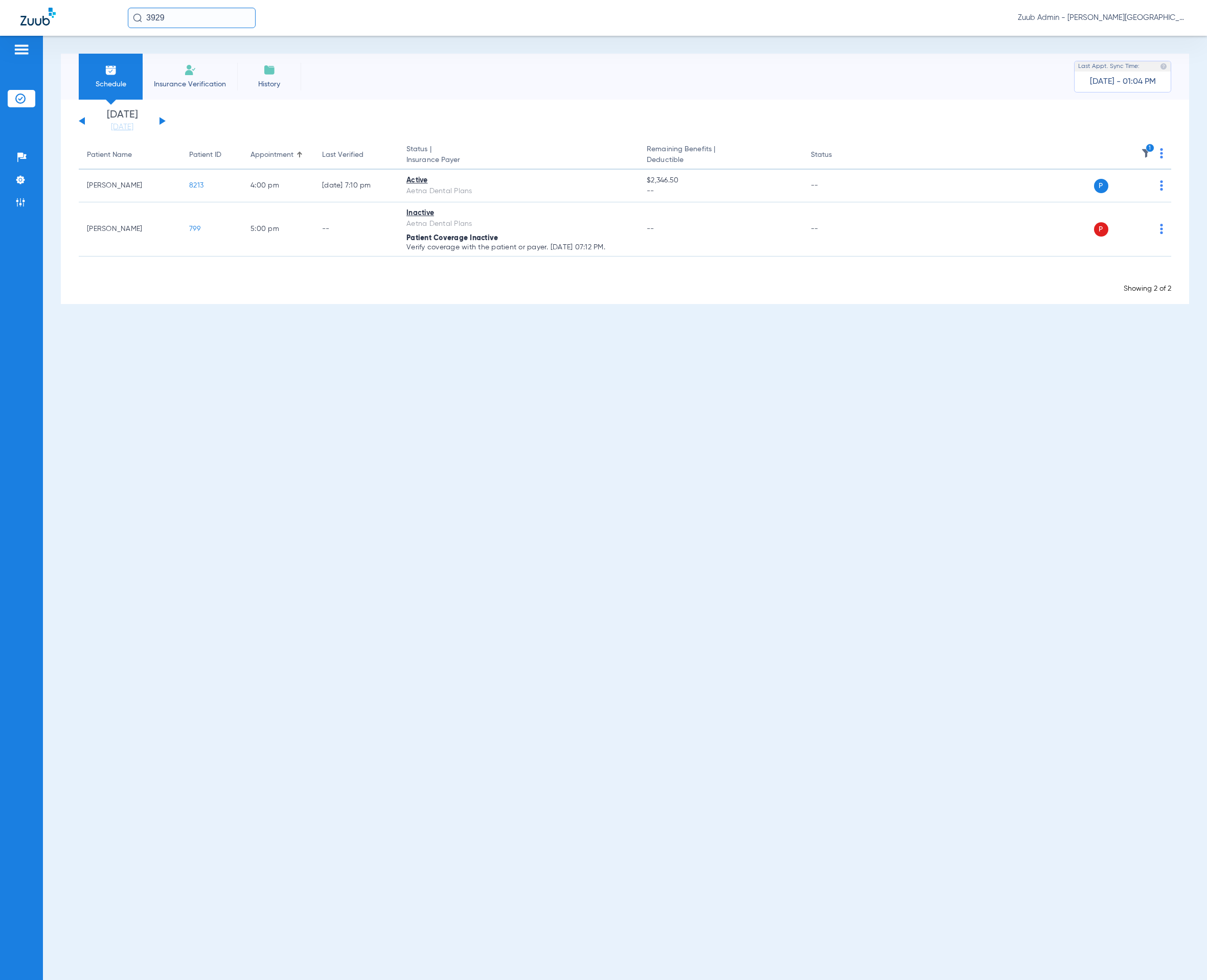
click at [160, 119] on button at bounding box center [162, 120] width 6 height 8
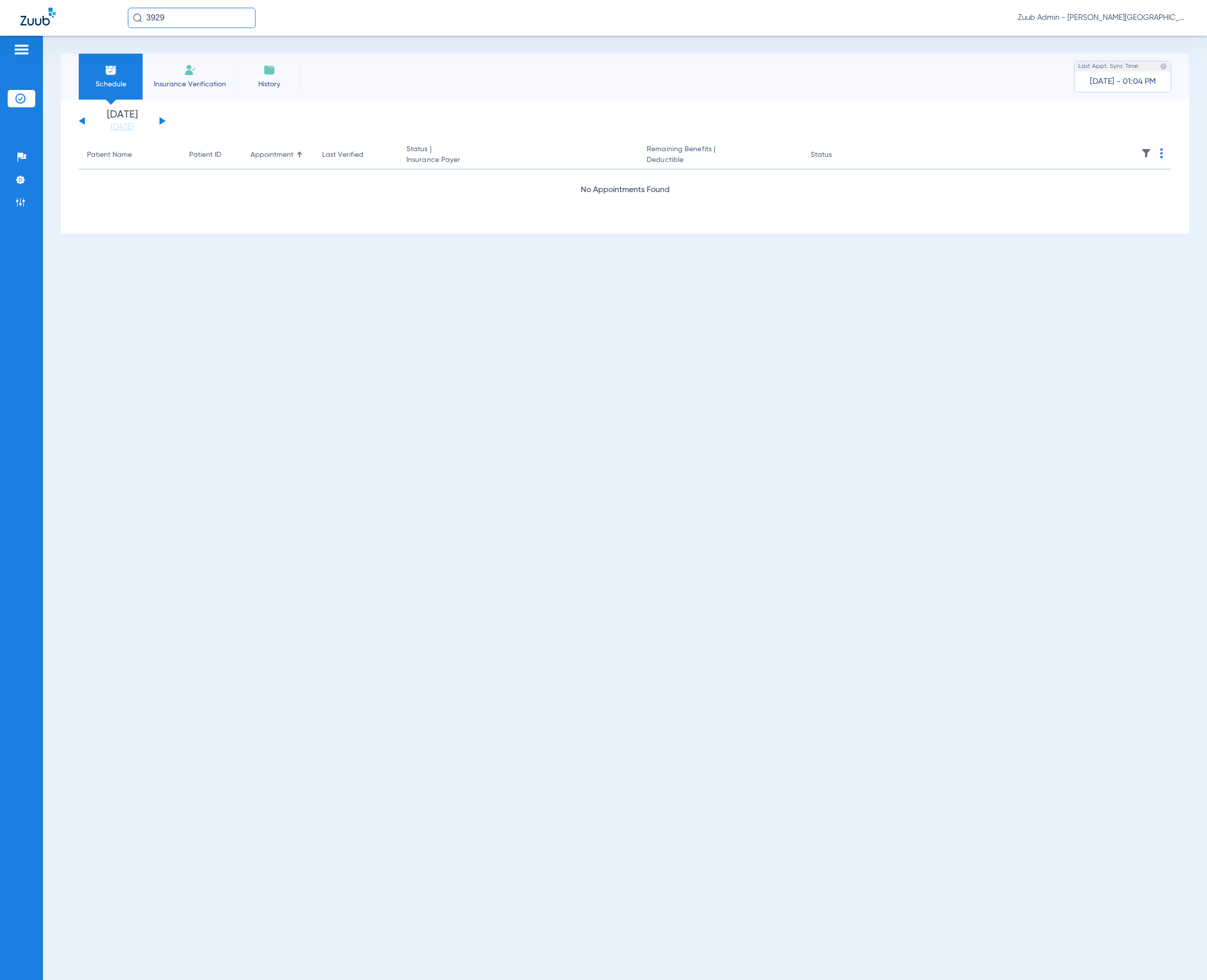
click at [160, 119] on button at bounding box center [162, 120] width 6 height 8
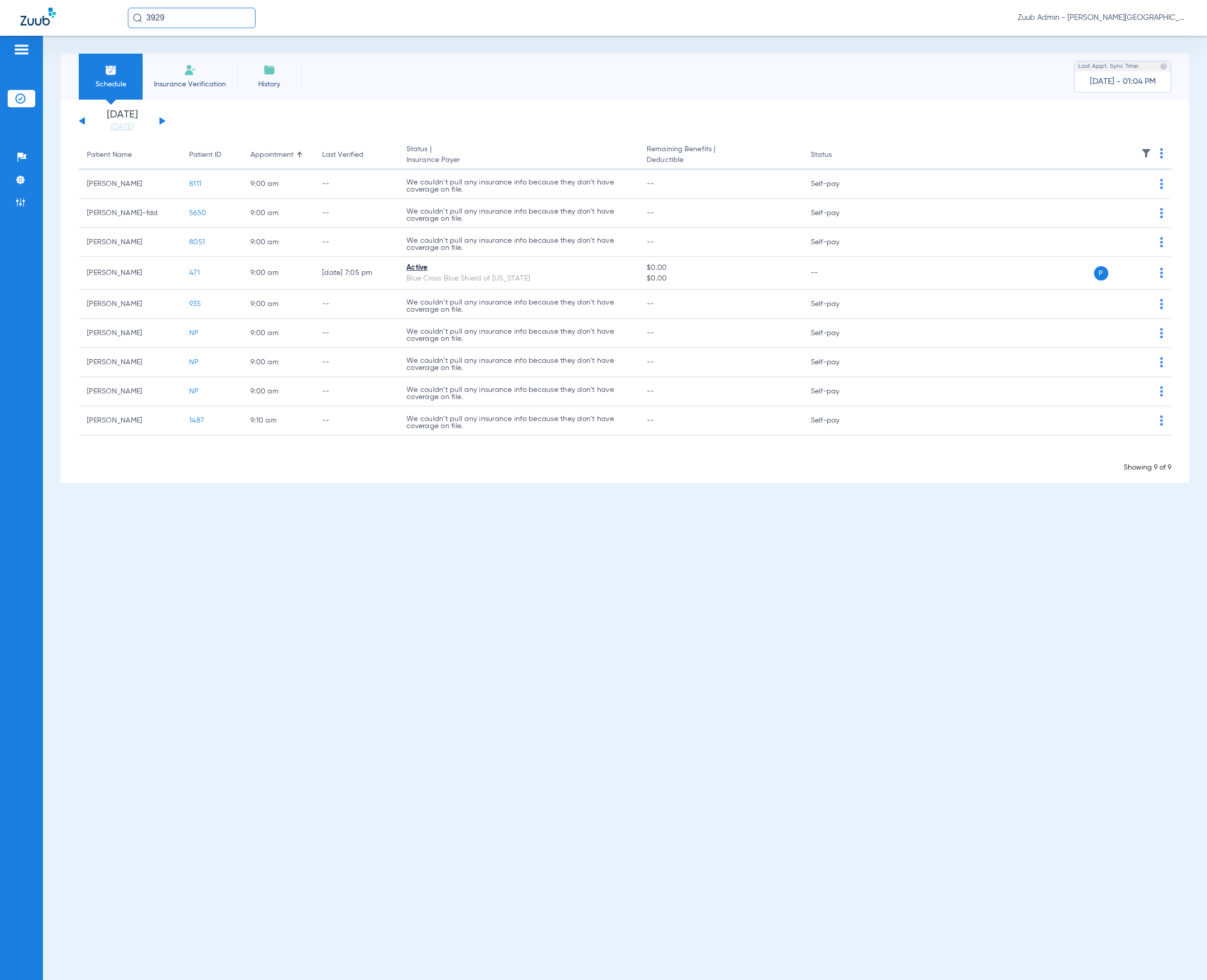
click at [160, 119] on button at bounding box center [162, 120] width 6 height 8
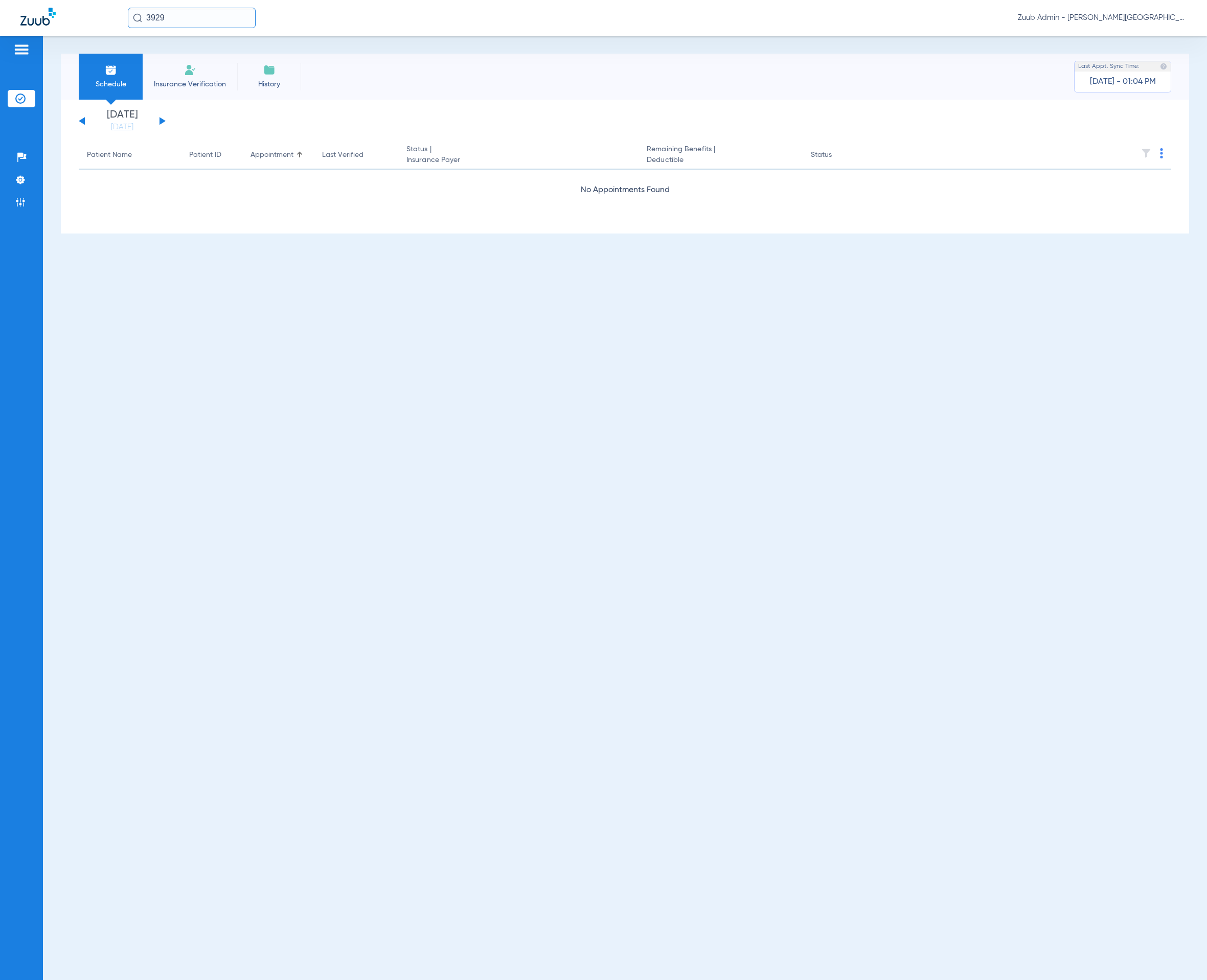
click at [80, 118] on div "[DATE] [DATE] [DATE] [DATE] [DATE] [DATE] [DATE] [DATE] [DATE] [DATE] [DATE] [D…" at bounding box center [121, 120] width 87 height 23
click at [82, 119] on div "[DATE] [DATE] [DATE] [DATE] [DATE] [DATE] [DATE] [DATE] [DATE] [DATE] [DATE] [D…" at bounding box center [121, 120] width 87 height 23
click at [83, 121] on button at bounding box center [81, 120] width 6 height 8
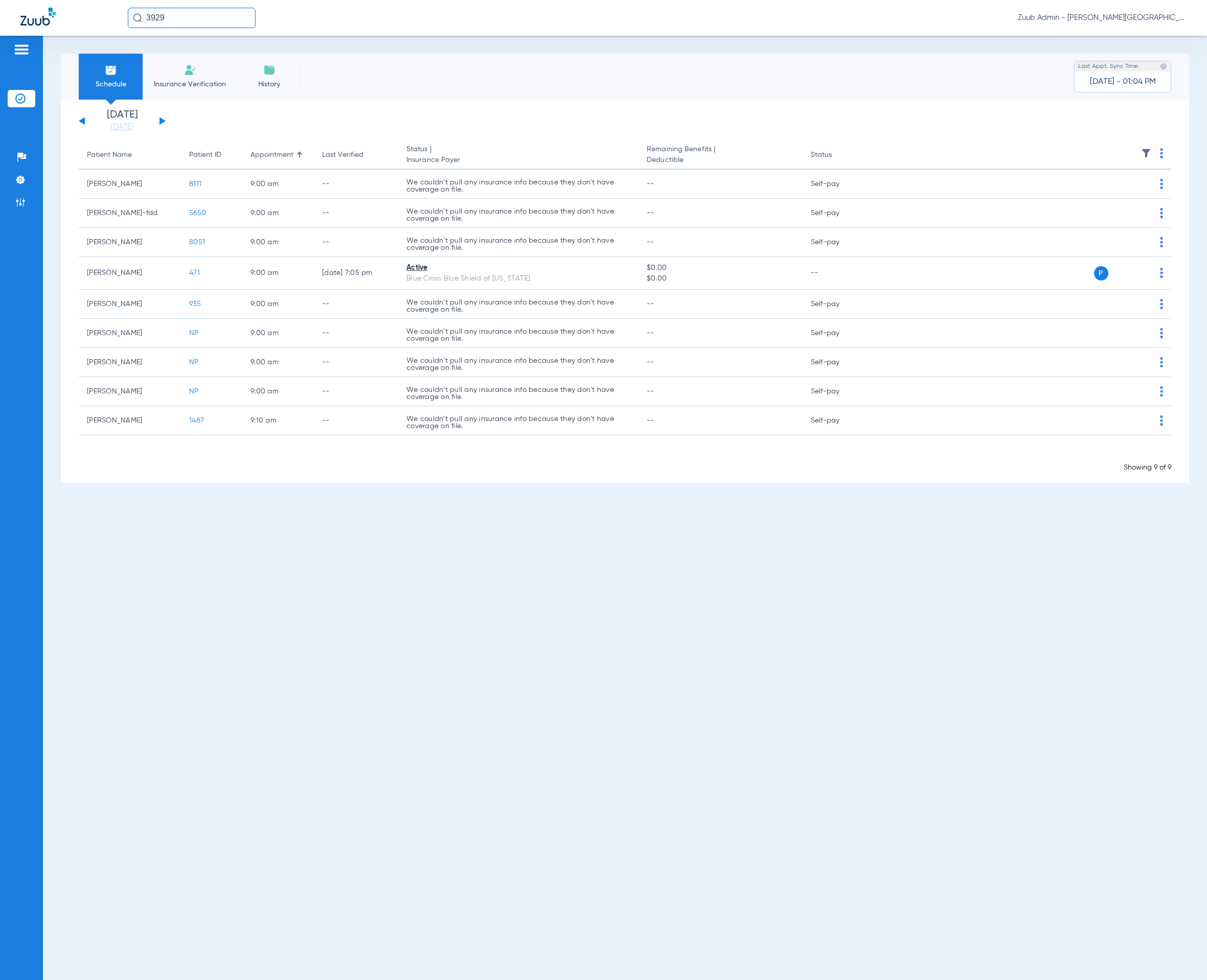
click at [161, 120] on button at bounding box center [162, 120] width 6 height 8
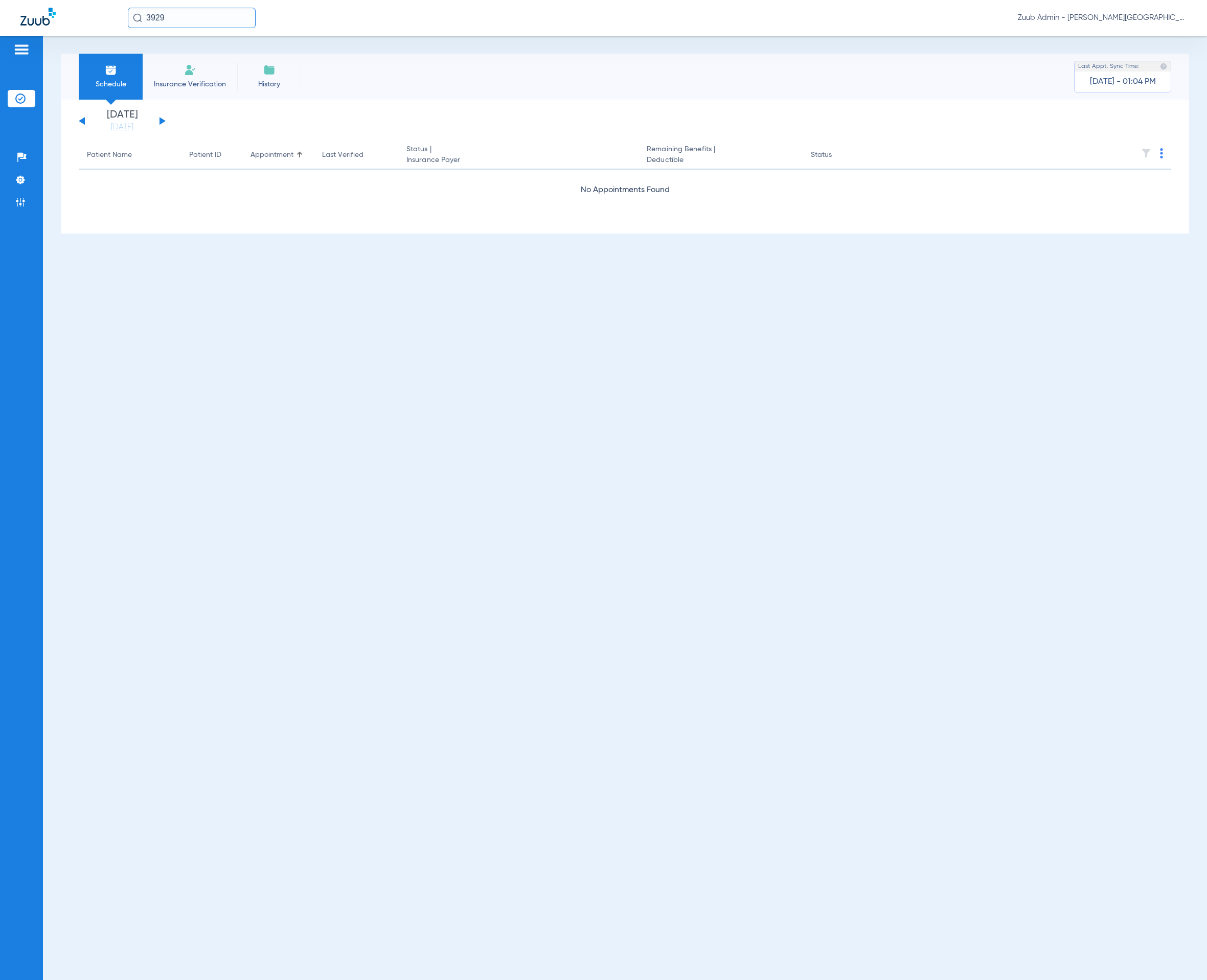
click at [161, 120] on button at bounding box center [162, 120] width 6 height 8
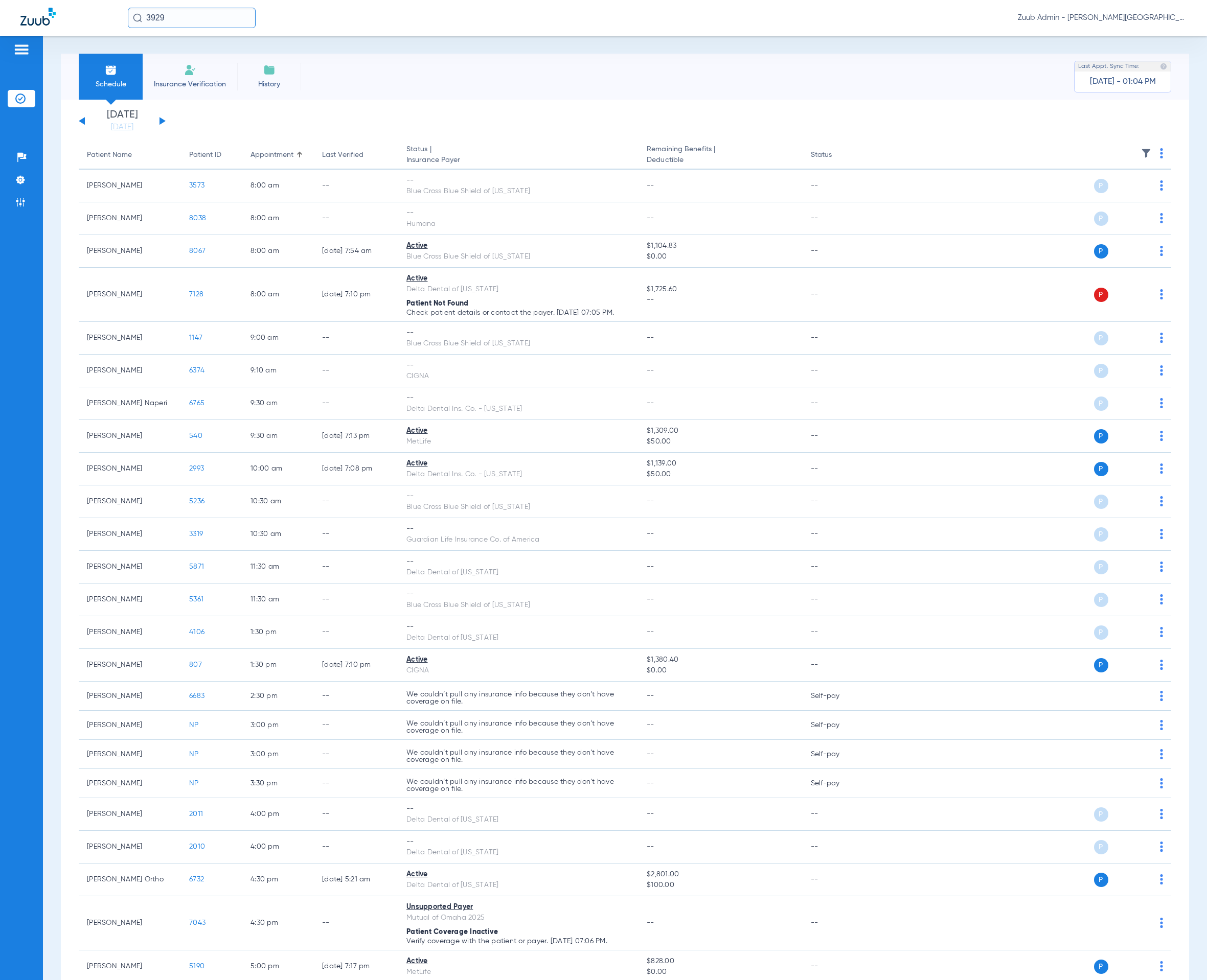
click at [1140, 154] on img at bounding box center [1145, 153] width 10 height 10
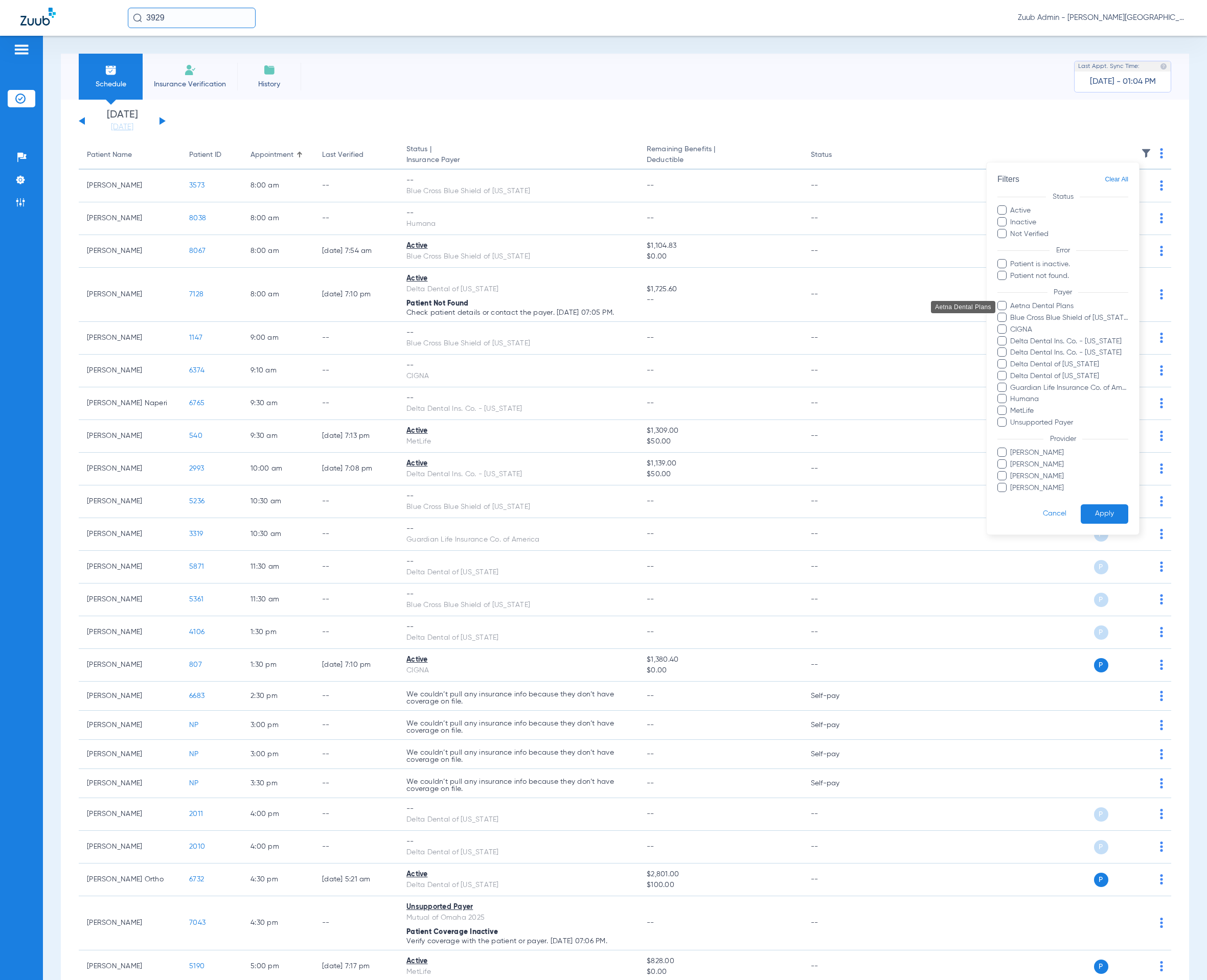
click at [1045, 303] on span "Aetna Dental Plans" at bounding box center [1069, 307] width 119 height 11
click at [1012, 313] on input "Aetna Dental Plans" at bounding box center [1012, 313] width 0 height 0
click at [1111, 517] on button "Apply" at bounding box center [1104, 514] width 47 height 20
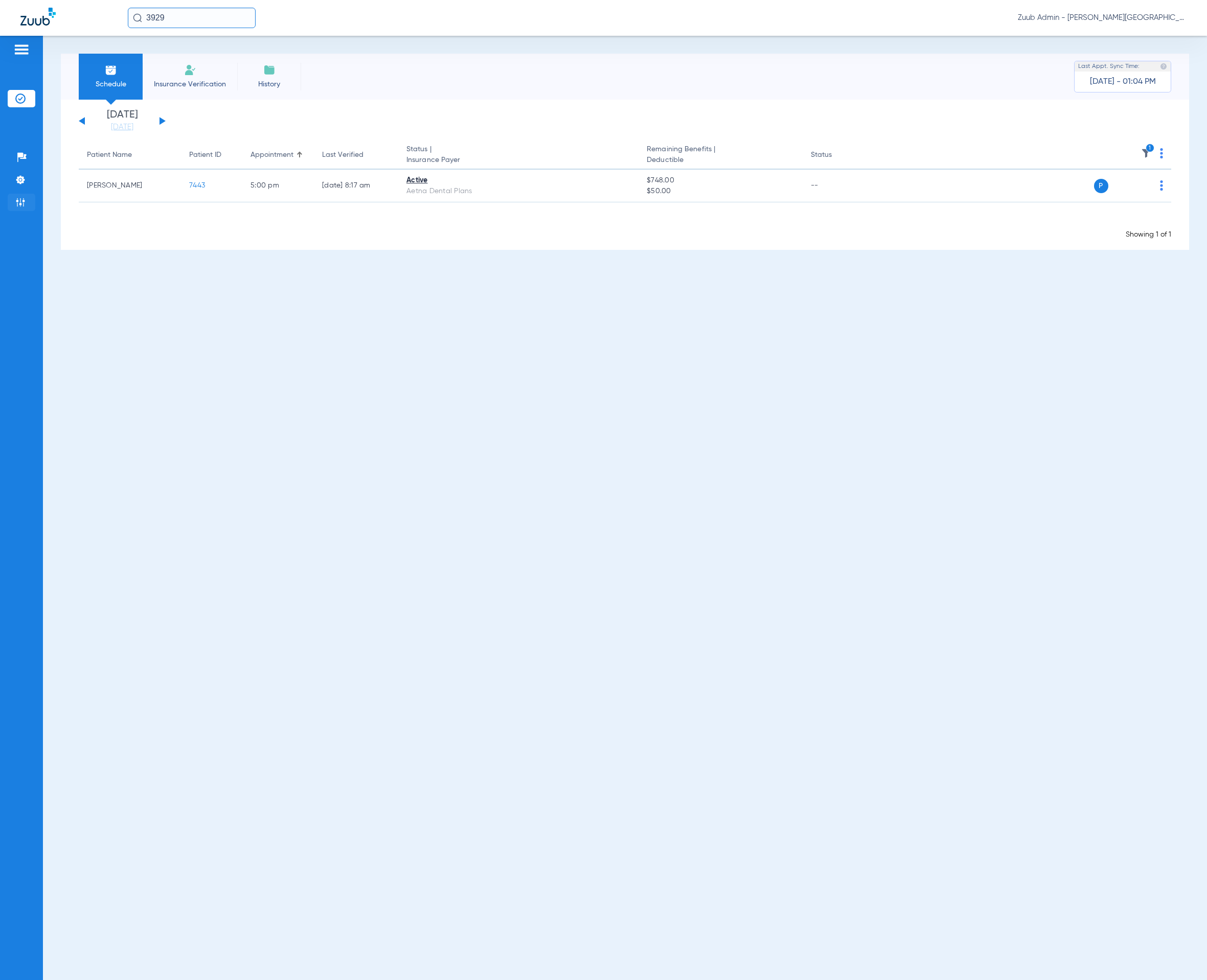
click at [13, 198] on li "Admin" at bounding box center [21, 202] width 28 height 18
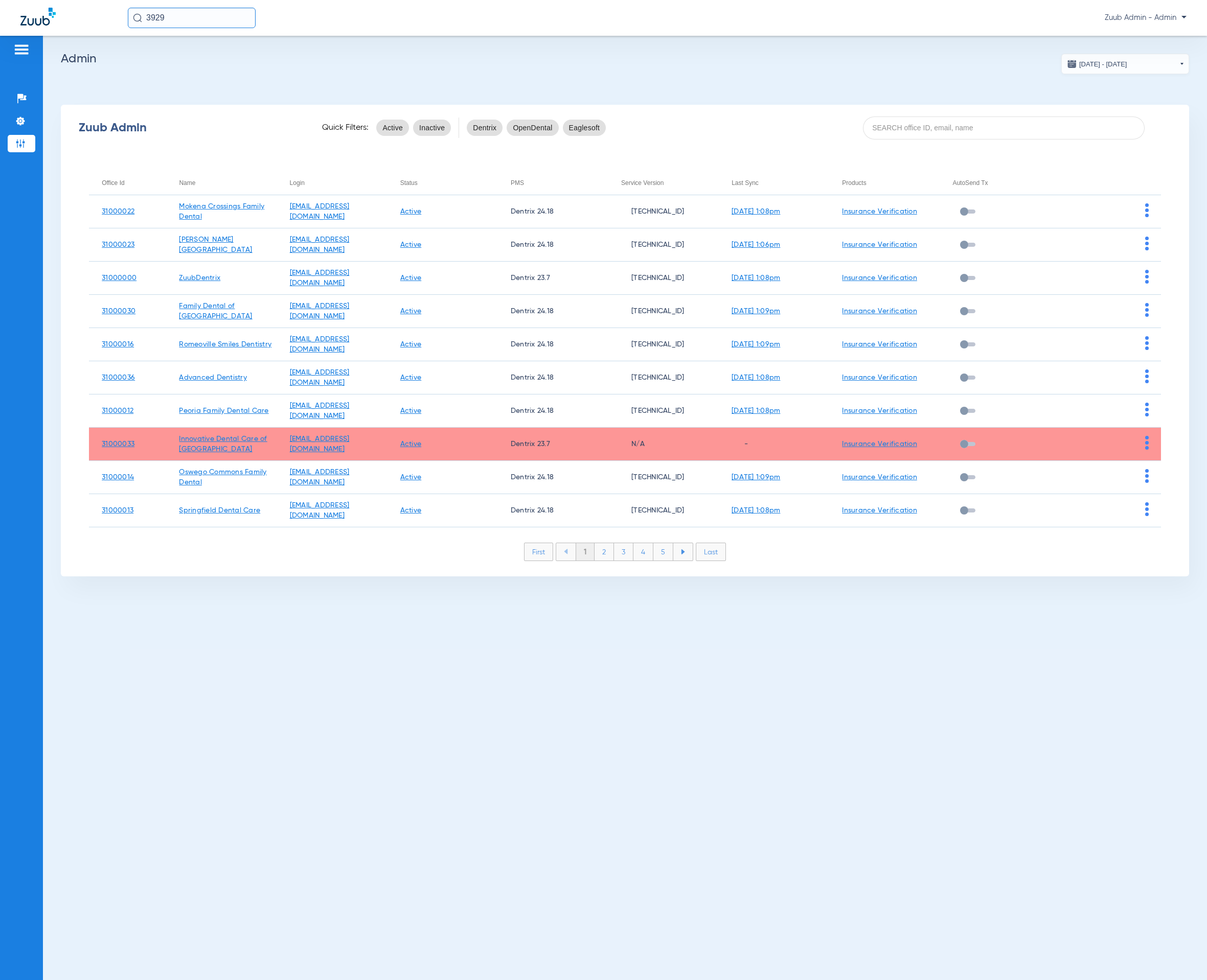
click at [208, 21] on input "3929" at bounding box center [192, 18] width 128 height 20
